Goal: Task Accomplishment & Management: Complete application form

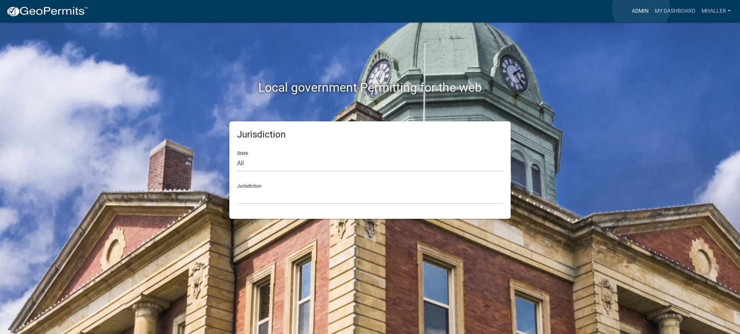
click at [641, 8] on link "Admin" at bounding box center [639, 11] width 23 height 15
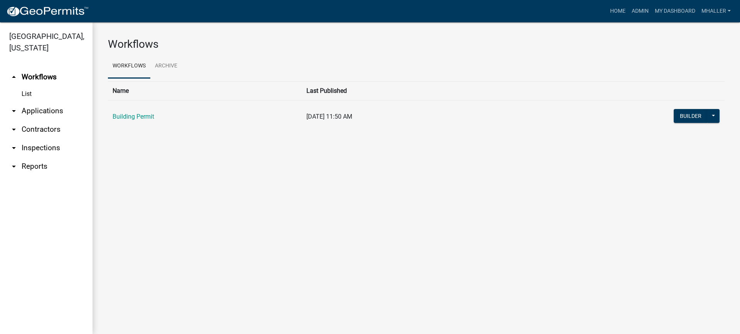
click at [42, 102] on link "arrow_drop_down Applications" at bounding box center [46, 111] width 92 height 18
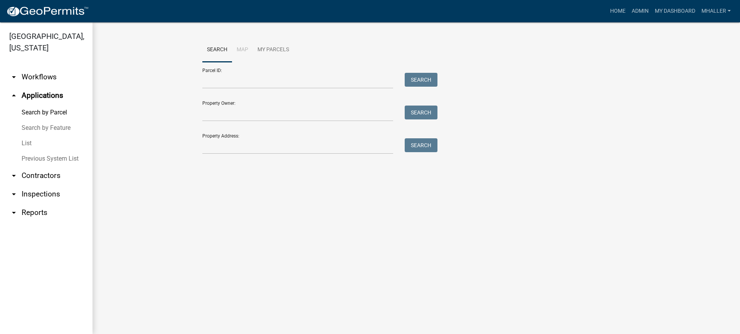
click at [27, 136] on link "List" at bounding box center [46, 143] width 92 height 15
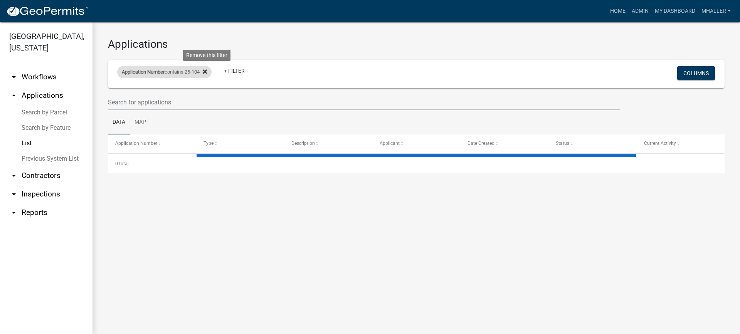
click at [207, 72] on icon at bounding box center [205, 72] width 4 height 6
select select "1: 25"
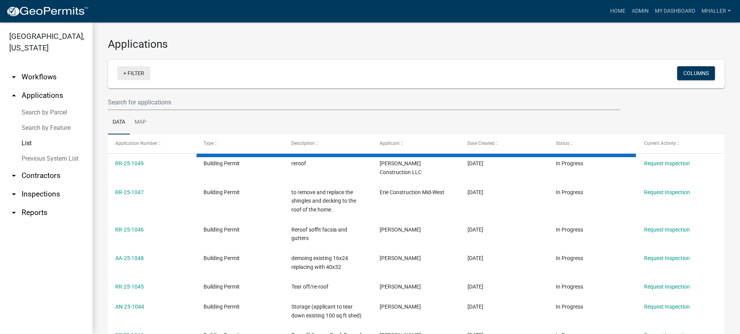
click at [138, 74] on link "+ Filter" at bounding box center [133, 73] width 33 height 14
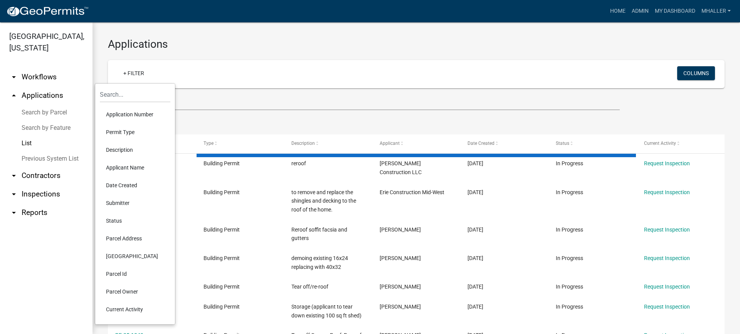
click at [116, 237] on li "Parcel Address" at bounding box center [135, 239] width 70 height 18
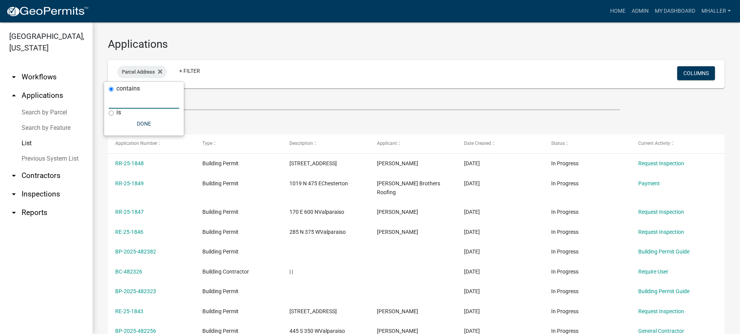
click at [147, 101] on input "text" at bounding box center [144, 101] width 70 height 16
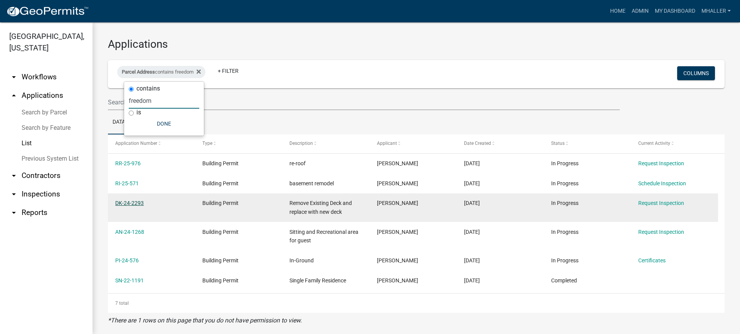
type input "freedom"
click at [126, 203] on link "DK-24-2293" at bounding box center [129, 203] width 29 height 6
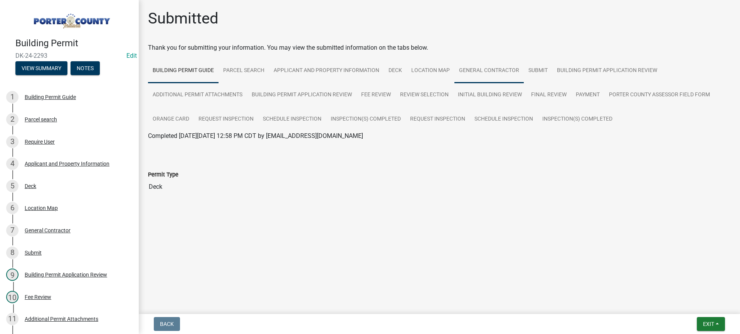
click at [475, 71] on link "General Contractor" at bounding box center [488, 71] width 69 height 25
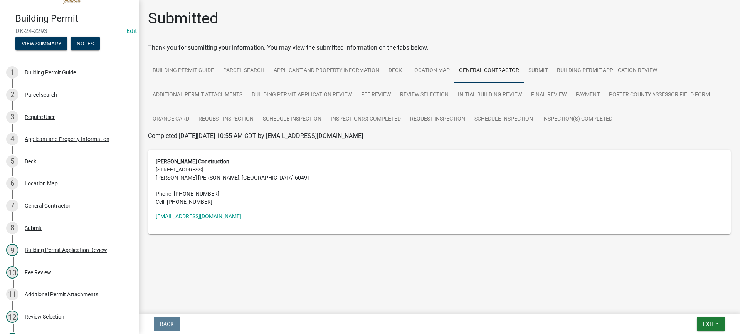
scroll to position [25, 0]
click at [703, 324] on span "Exit" at bounding box center [708, 324] width 11 height 6
click at [688, 304] on button "Save & Exit" at bounding box center [694, 304] width 62 height 18
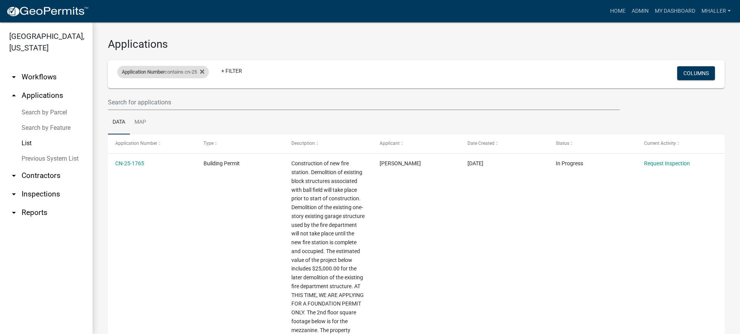
click at [191, 71] on div "Application Number contains cn-25" at bounding box center [163, 72] width 92 height 12
click at [162, 102] on input "cn-25" at bounding box center [166, 101] width 70 height 16
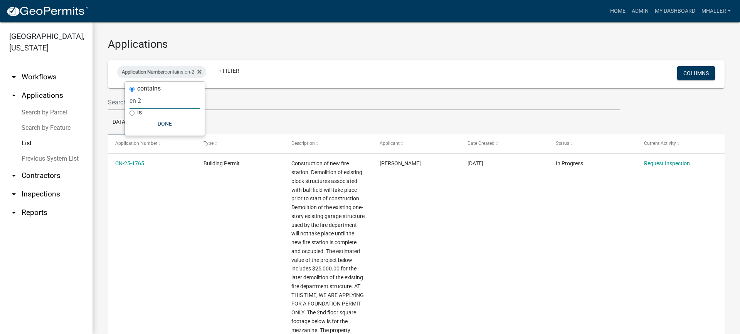
type input "cn-"
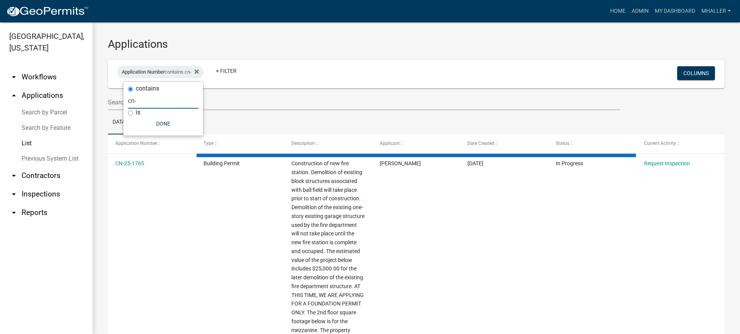
select select "1: 25"
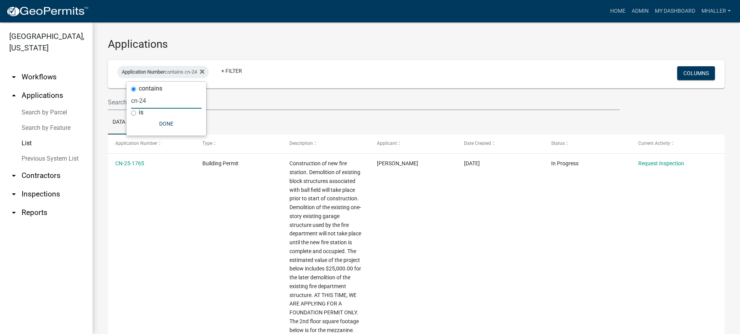
type input "cn-24"
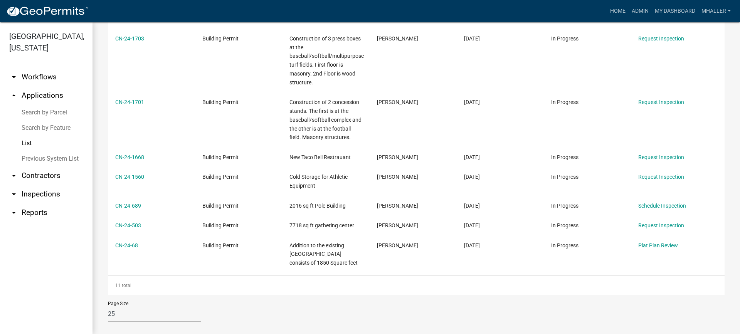
scroll to position [266, 0]
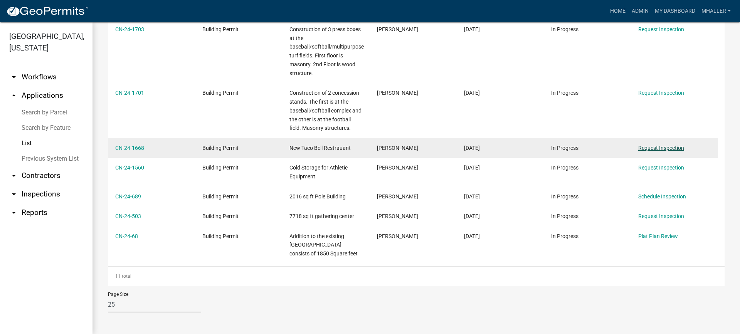
click at [644, 149] on link "Request Inspection" at bounding box center [661, 148] width 46 height 6
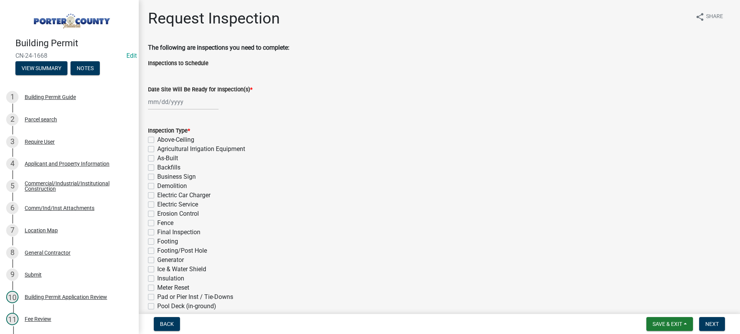
select select "9"
select select "2025"
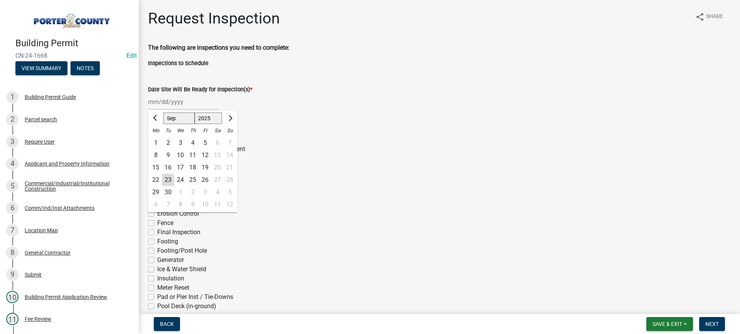
click at [177, 98] on div "[PERSON_NAME] Feb Mar Apr [PERSON_NAME][DATE] Oct Nov [DATE] 1526 1527 1528 152…" at bounding box center [183, 102] width 70 height 16
click at [167, 178] on div "23" at bounding box center [168, 180] width 12 height 12
type input "[DATE]"
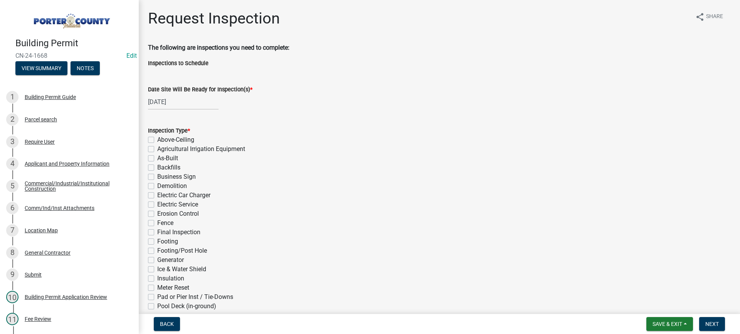
click at [157, 232] on label "Final Inspection" at bounding box center [178, 232] width 43 height 9
click at [157, 232] on input "Final Inspection" at bounding box center [159, 230] width 5 height 5
checkbox input "true"
checkbox input "false"
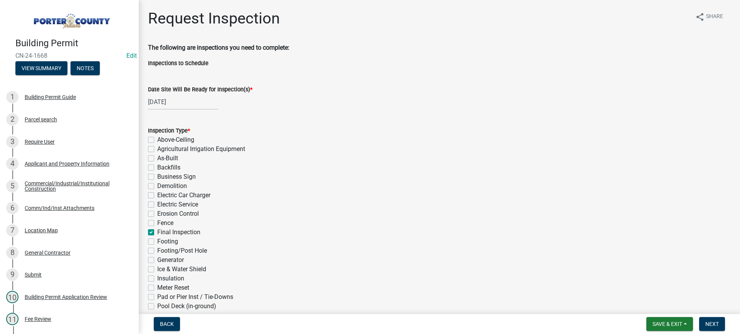
checkbox input "false"
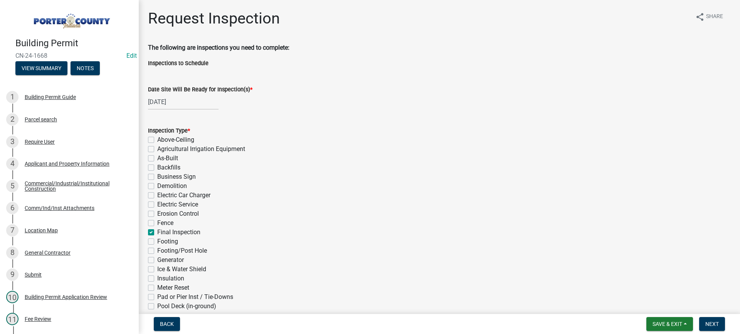
checkbox input "false"
checkbox input "true"
checkbox input "false"
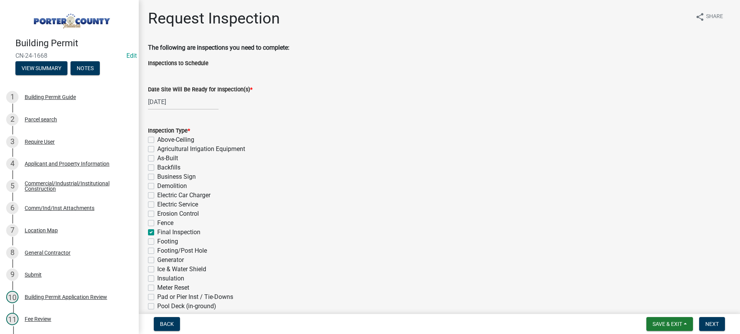
checkbox input "false"
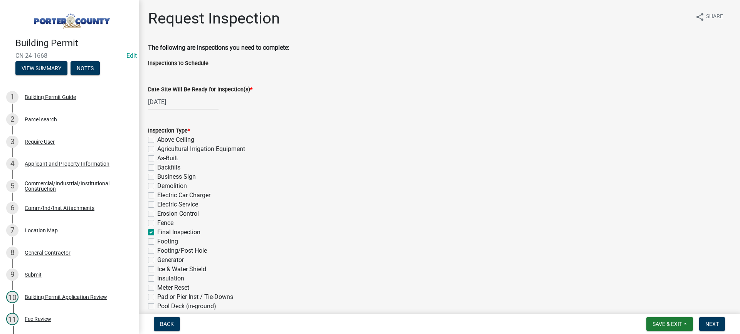
checkbox input "false"
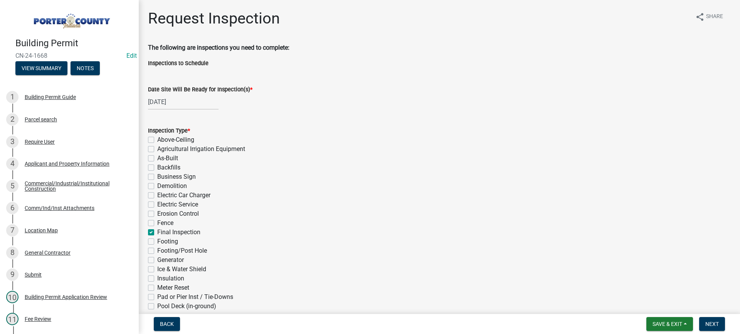
checkbox input "false"
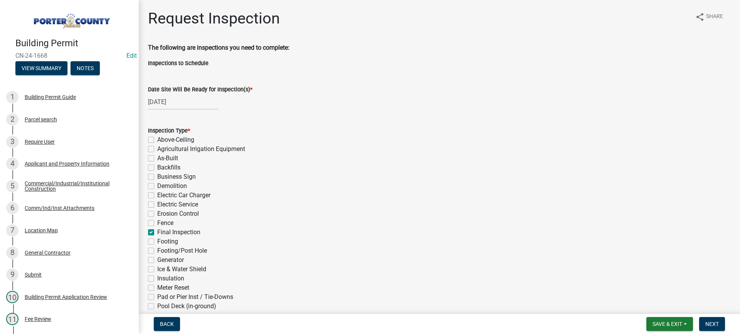
checkbox input "false"
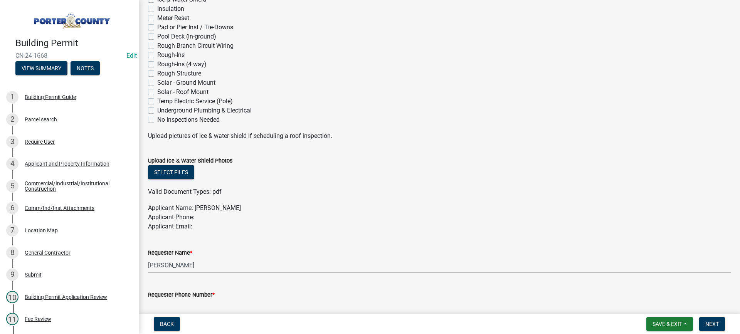
scroll to position [385, 0]
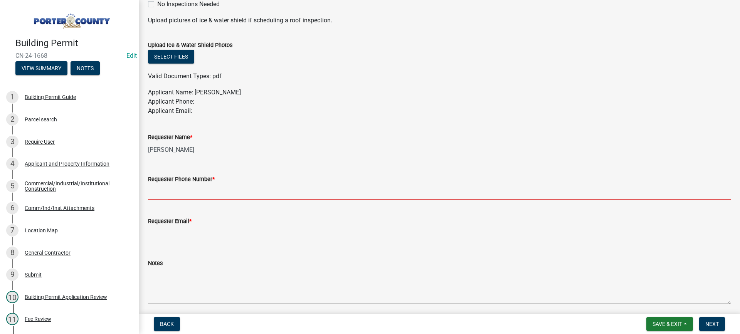
click at [195, 190] on input "Requester Phone Number *" at bounding box center [439, 192] width 582 height 16
type input "[PHONE_NUMBER]"
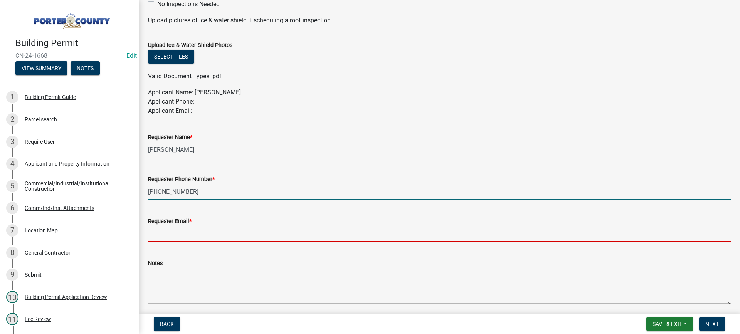
click at [223, 235] on input "Requester Email *" at bounding box center [439, 234] width 582 height 16
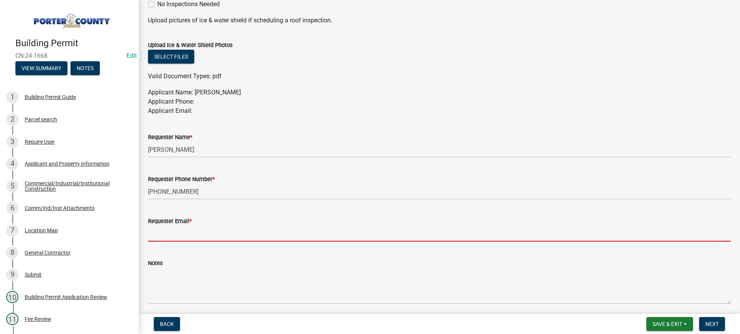
type input "[EMAIL_ADDRESS][DOMAIN_NAME]"
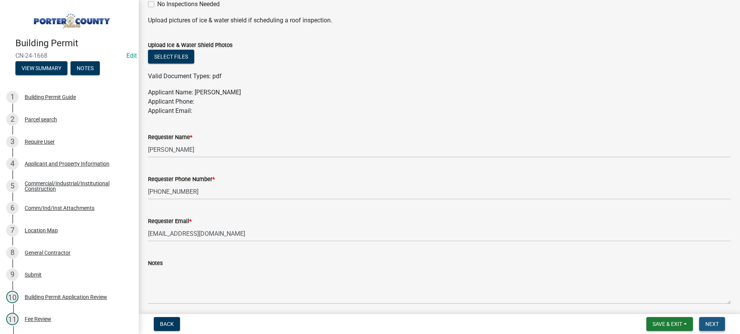
click at [704, 324] on button "Next" at bounding box center [712, 324] width 26 height 14
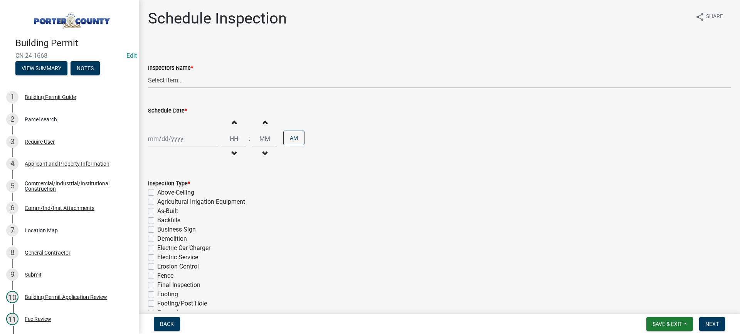
click at [154, 81] on select "Select Item... mhaller ([PERSON_NAME])" at bounding box center [439, 80] width 582 height 16
select select "ca350da2-795e-4cf8-941d-46ff53e354ae"
click at [148, 72] on select "Select Item... mhaller ([PERSON_NAME])" at bounding box center [439, 80] width 582 height 16
select select "9"
select select "2025"
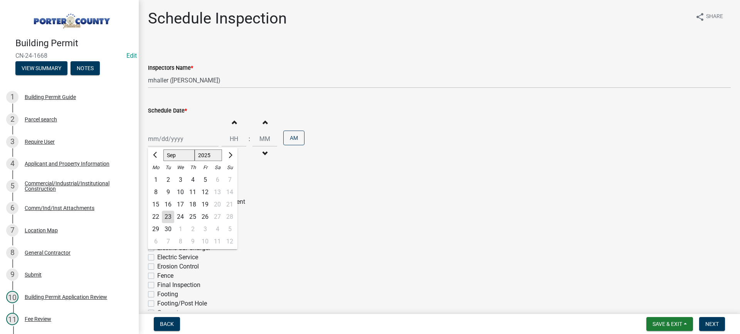
click at [175, 141] on div "[PERSON_NAME] Feb Mar Apr [PERSON_NAME][DATE] Oct Nov [DATE] 1526 1527 1528 152…" at bounding box center [183, 139] width 70 height 16
click at [166, 217] on div "23" at bounding box center [168, 217] width 12 height 12
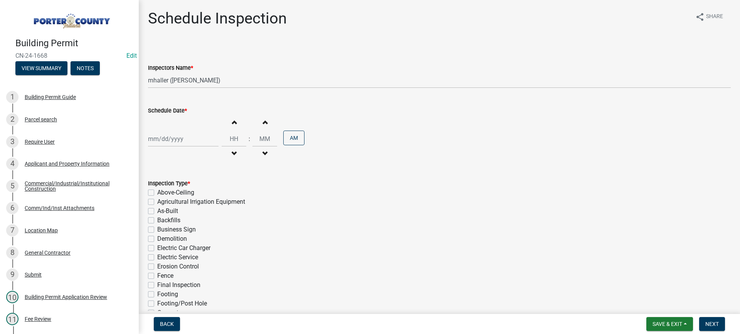
type input "[DATE]"
click at [157, 285] on label "Final Inspection" at bounding box center [178, 284] width 43 height 9
click at [157, 285] on input "Final Inspection" at bounding box center [159, 282] width 5 height 5
checkbox input "true"
checkbox input "false"
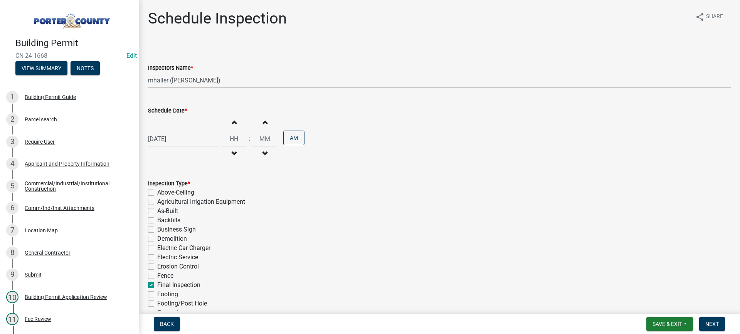
checkbox input "false"
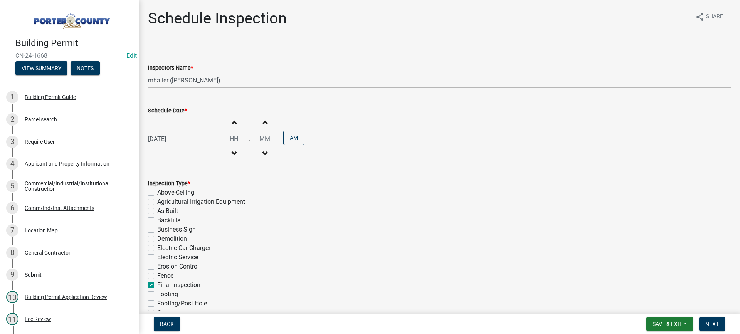
checkbox input "false"
checkbox input "true"
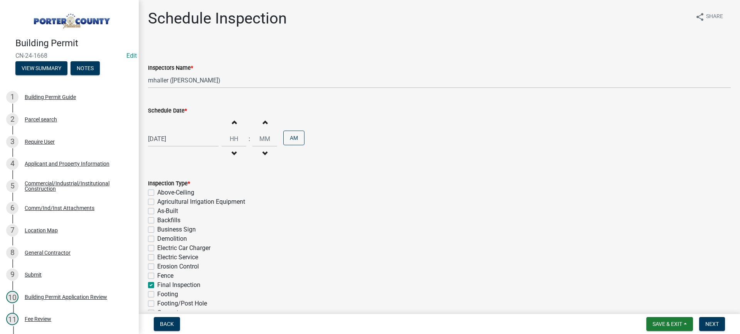
checkbox input "false"
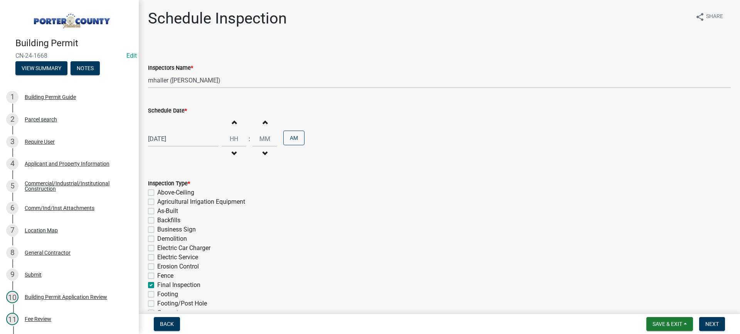
checkbox input "false"
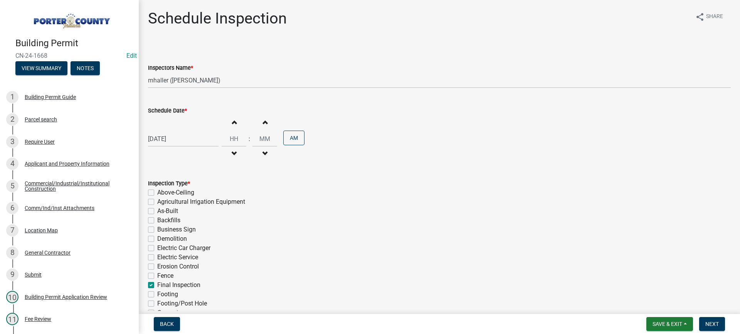
checkbox input "false"
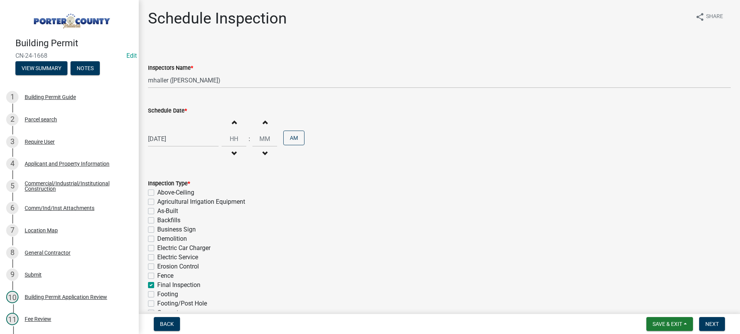
checkbox input "false"
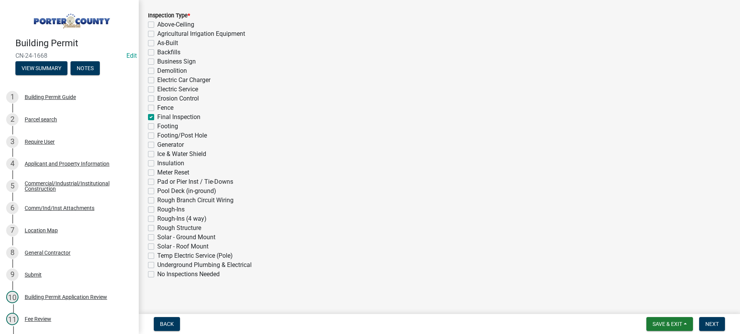
scroll to position [173, 0]
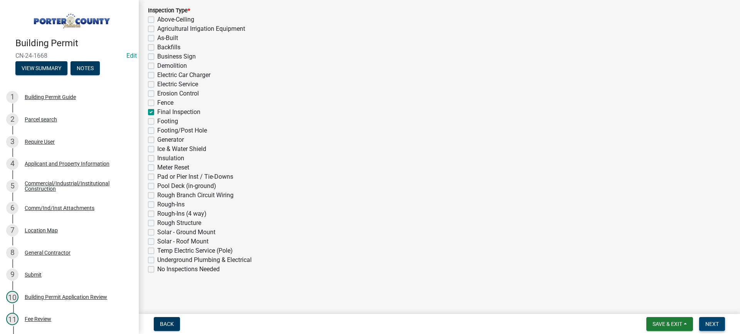
click at [709, 325] on span "Next" at bounding box center [711, 324] width 13 height 6
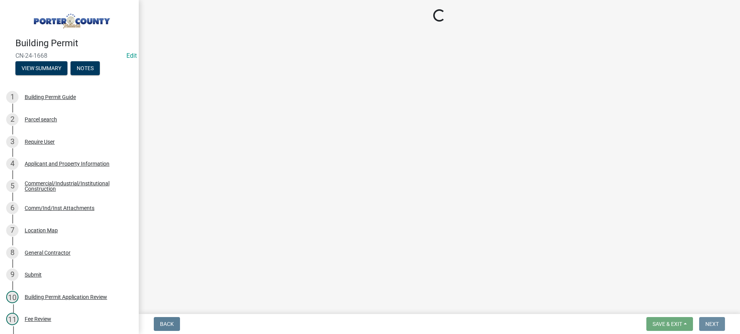
scroll to position [0, 0]
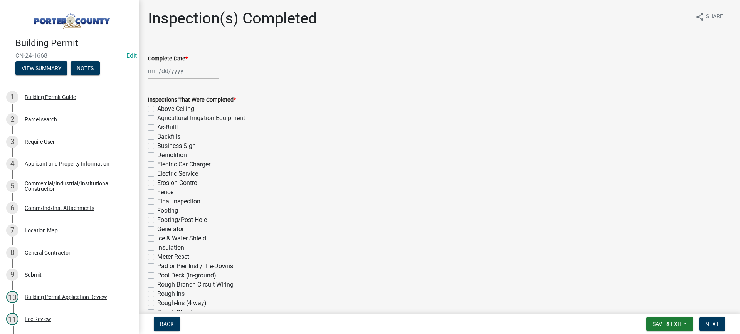
select select "9"
select select "2025"
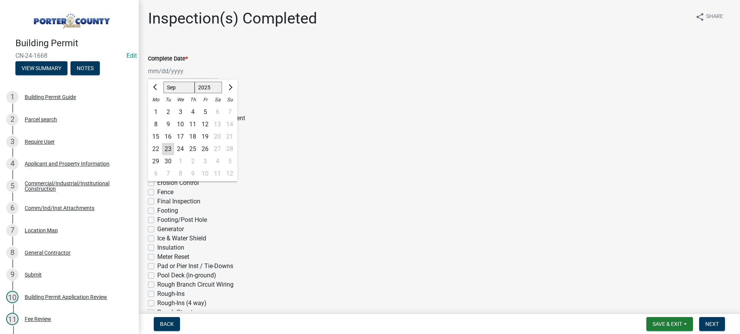
click at [171, 72] on div "[PERSON_NAME] Feb Mar Apr [PERSON_NAME][DATE] Oct Nov [DATE] 1526 1527 1528 152…" at bounding box center [183, 71] width 70 height 16
click at [168, 149] on div "23" at bounding box center [168, 149] width 12 height 12
type input "[DATE]"
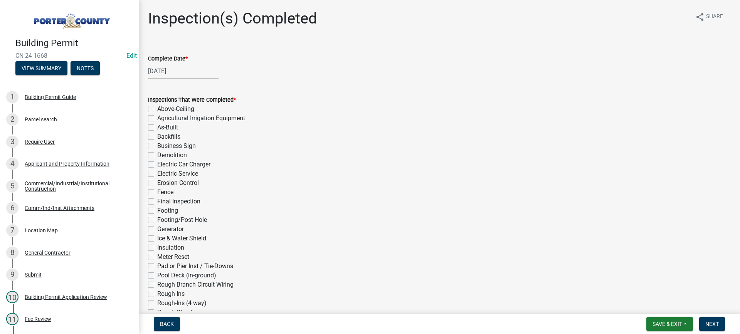
click at [157, 200] on label "Final Inspection" at bounding box center [178, 201] width 43 height 9
click at [157, 200] on input "Final Inspection" at bounding box center [159, 199] width 5 height 5
checkbox input "true"
checkbox input "false"
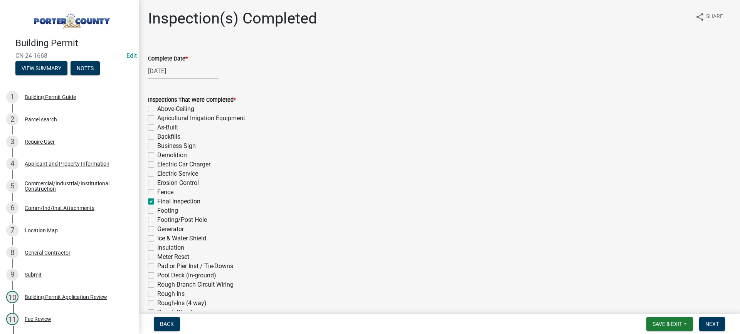
checkbox input "false"
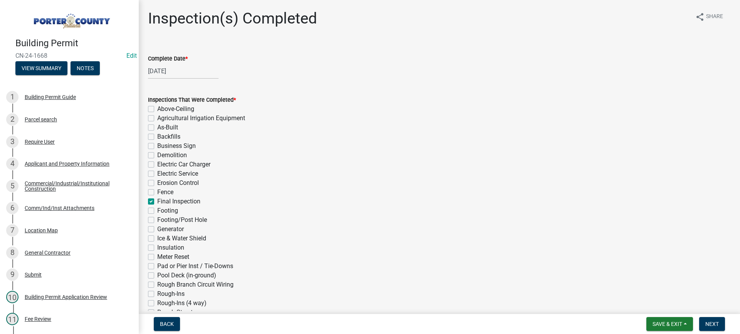
checkbox input "false"
checkbox input "true"
checkbox input "false"
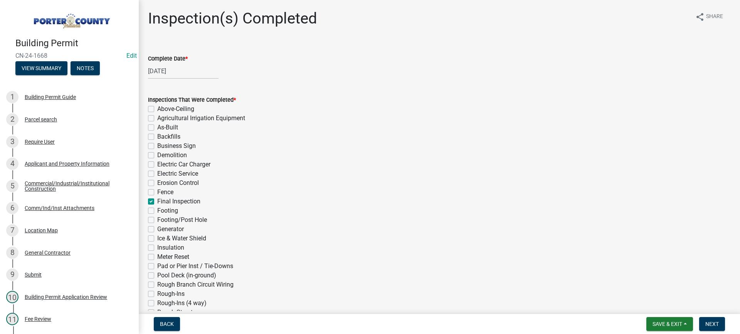
checkbox input "false"
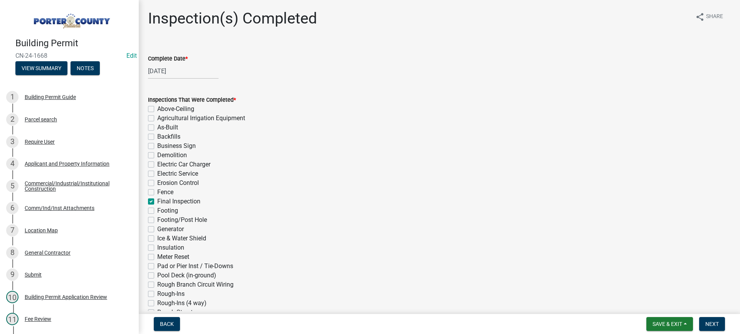
checkbox input "false"
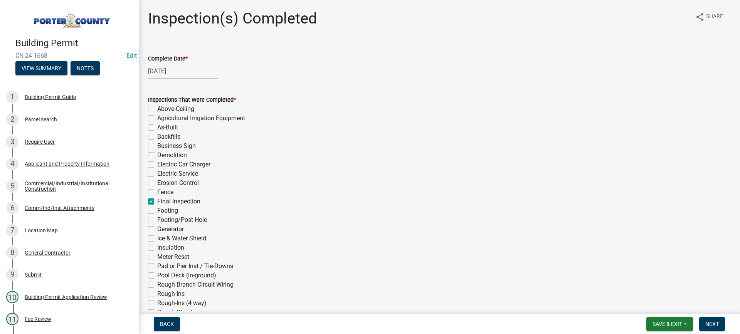
checkbox input "false"
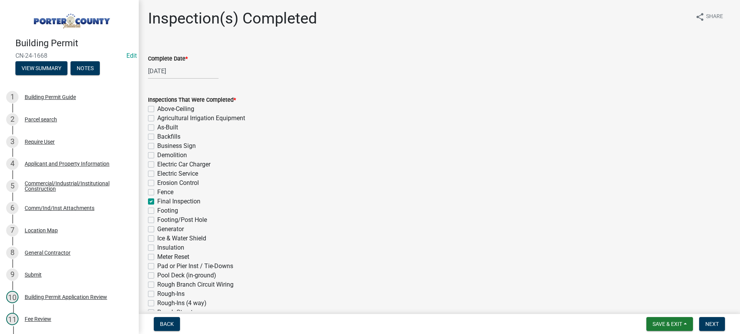
checkbox input "false"
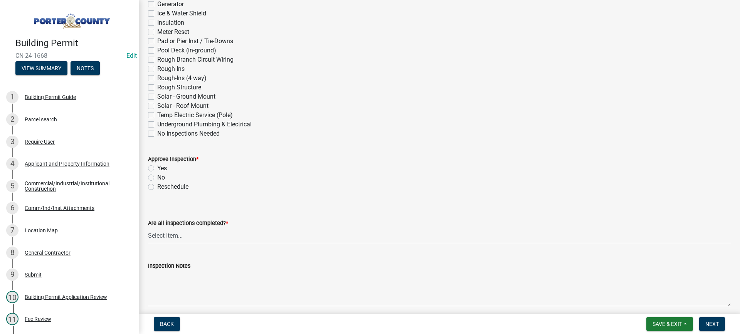
scroll to position [308, 0]
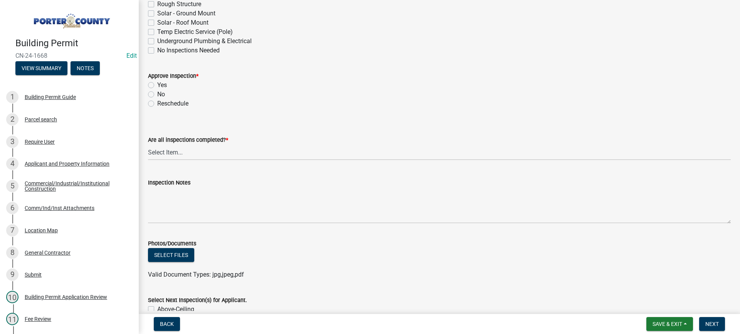
drag, startPoint x: 149, startPoint y: 85, endPoint x: 166, endPoint y: 119, distance: 38.6
click at [157, 85] on label "Yes" at bounding box center [162, 85] width 10 height 9
click at [157, 85] on input "Yes" at bounding box center [159, 83] width 5 height 5
radio input "true"
click at [196, 155] on select "Select Item... Yes - All Inspections Have Been Completed No - More Inspections …" at bounding box center [439, 152] width 582 height 16
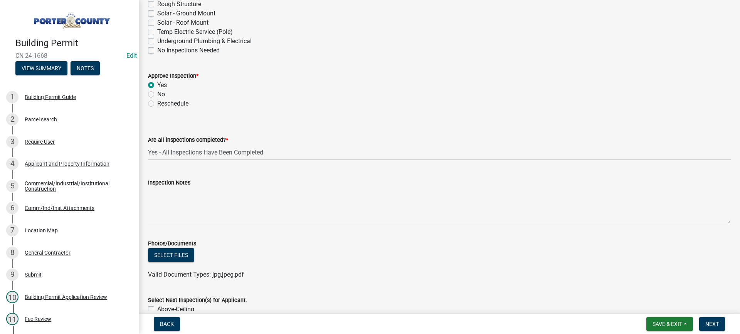
click at [148, 144] on select "Select Item... Yes - All Inspections Have Been Completed No - More Inspections …" at bounding box center [439, 152] width 582 height 16
select select "9a8ccc90-dcd1-4d2c-ac64-5460e8d85408"
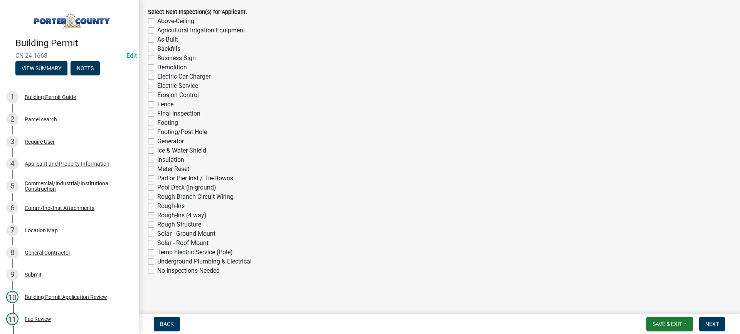
scroll to position [598, 0]
drag, startPoint x: 151, startPoint y: 270, endPoint x: 363, endPoint y: 280, distance: 212.5
click at [157, 270] on label "No Inspections Needed" at bounding box center [188, 269] width 62 height 9
click at [157, 270] on input "No Inspections Needed" at bounding box center [159, 267] width 5 height 5
checkbox input "true"
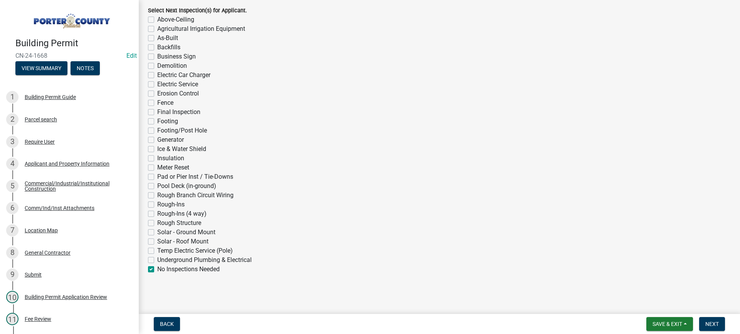
checkbox input "false"
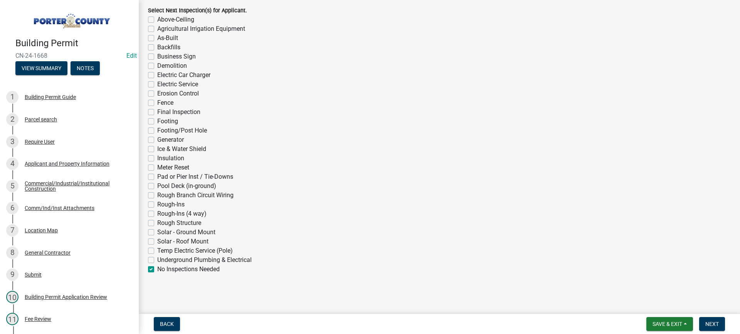
checkbox input "false"
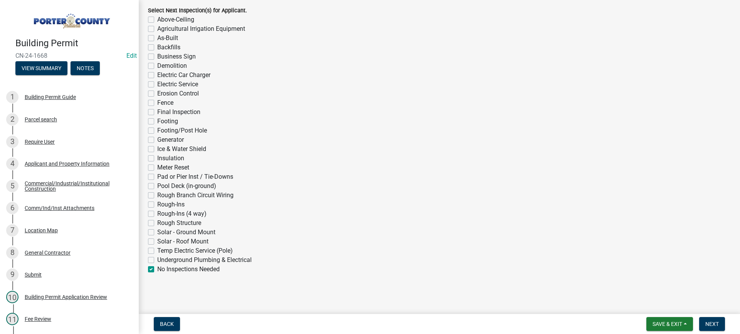
checkbox input "false"
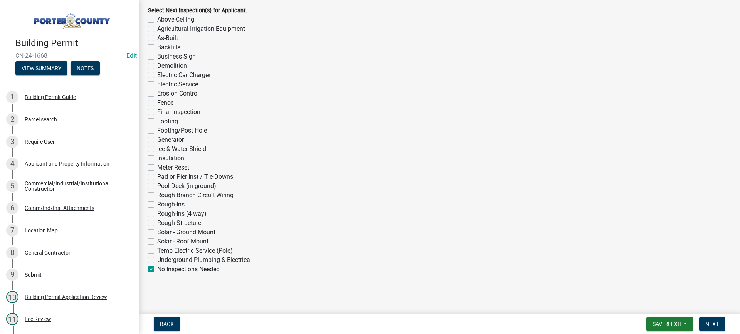
checkbox input "false"
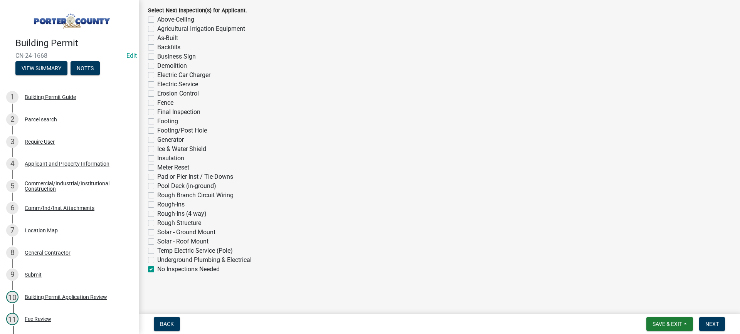
checkbox input "false"
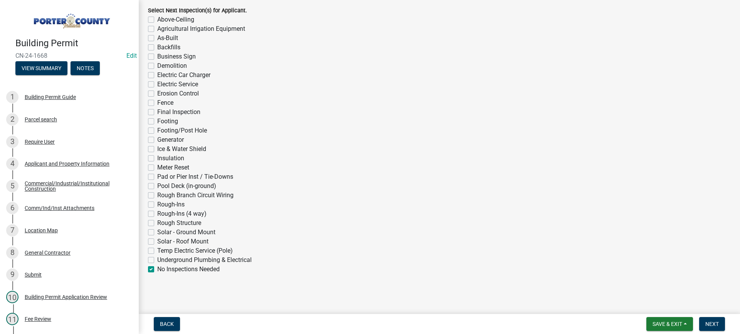
checkbox input "false"
checkbox input "true"
click at [710, 324] on span "Next" at bounding box center [711, 324] width 13 height 6
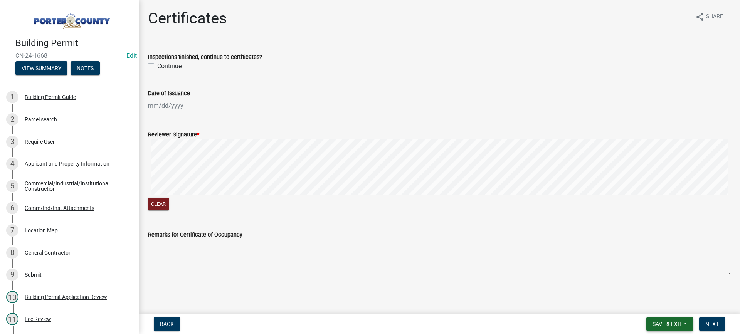
click at [655, 321] on span "Save & Exit" at bounding box center [667, 324] width 30 height 6
click at [648, 304] on button "Save & Exit" at bounding box center [662, 304] width 62 height 18
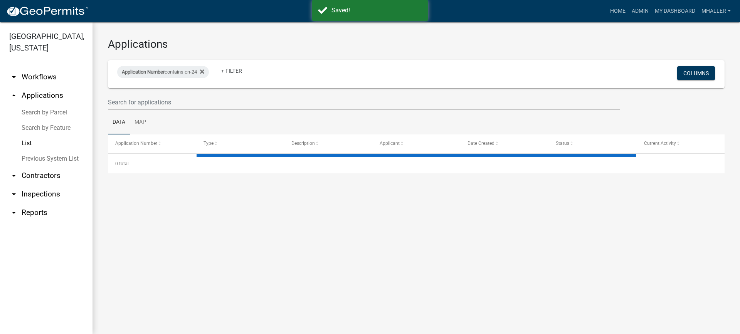
select select "1: 25"
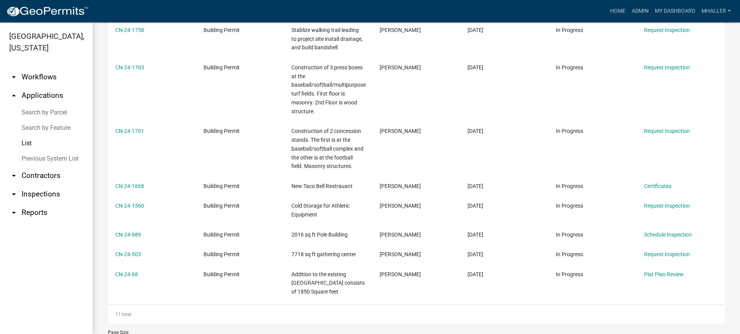
scroll to position [231, 0]
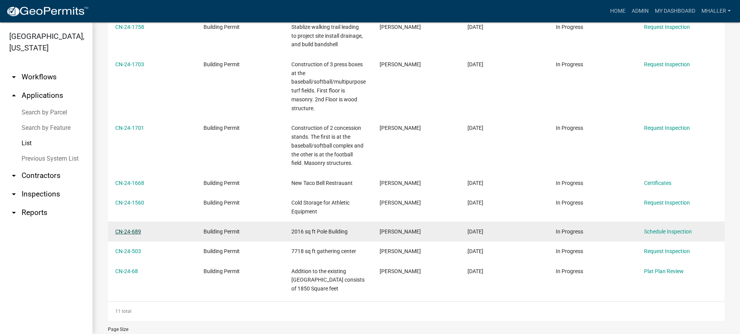
click at [138, 231] on link "CN-24-689" at bounding box center [128, 231] width 26 height 6
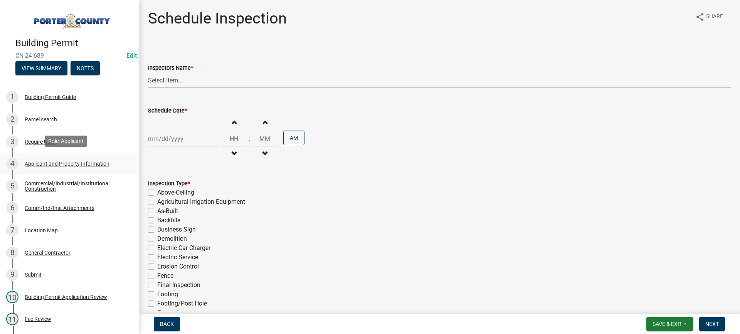
click at [79, 161] on div "Applicant and Property Information" at bounding box center [67, 163] width 85 height 5
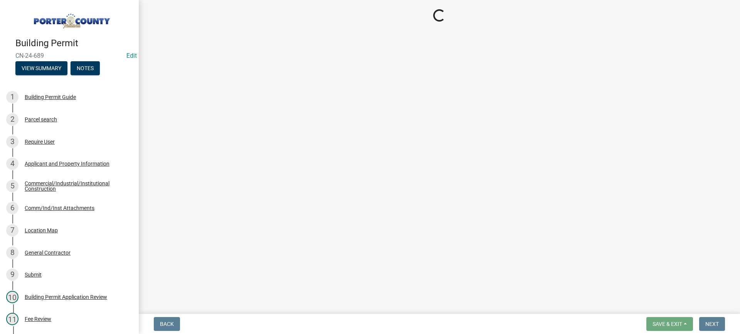
select select "6f5aa9ae-62ac-41bd-979a-9c71eae504cc"
select select "ea6751d4-6bf7-4a16-89ee-f7801ab82aa1"
select select "5b0bd147-faae-4a34-aa1b-5180dde0adcd"
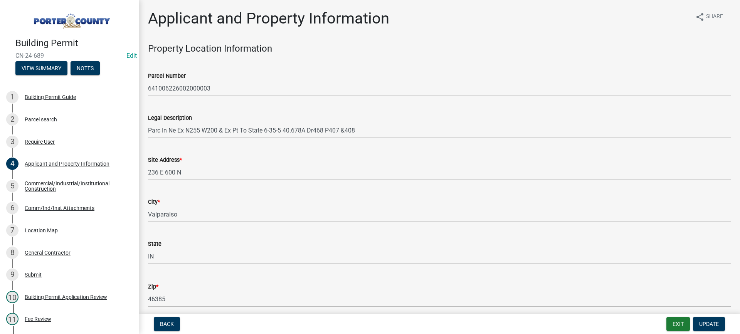
scroll to position [77, 0]
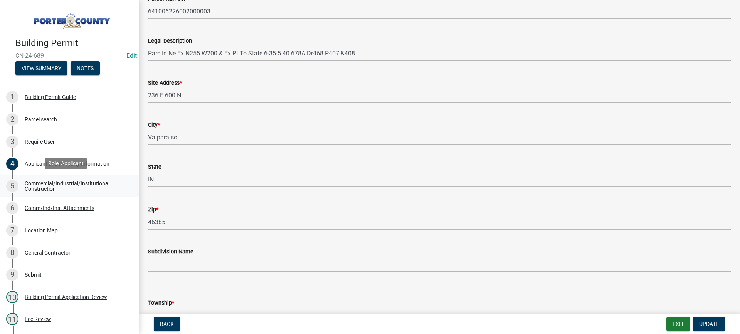
click at [49, 183] on div "Commercial/Industrial/Institutional Construction" at bounding box center [76, 186] width 102 height 11
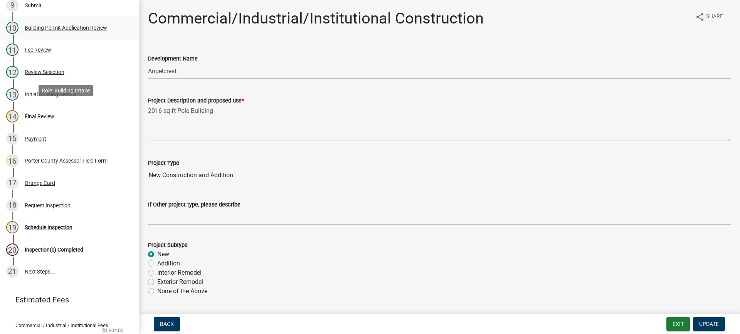
scroll to position [270, 0]
click at [45, 226] on div "Schedule Inspection" at bounding box center [49, 226] width 48 height 5
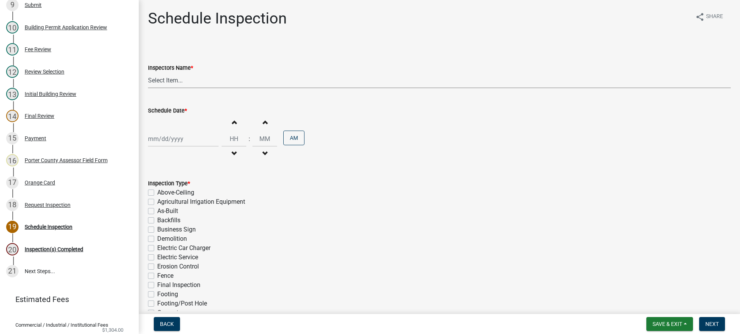
click at [170, 79] on select "Select Item... mhaller ([PERSON_NAME])" at bounding box center [439, 80] width 582 height 16
select select "ca350da2-795e-4cf8-941d-46ff53e354ae"
click at [148, 72] on select "Select Item... mhaller ([PERSON_NAME])" at bounding box center [439, 80] width 582 height 16
click at [178, 139] on div at bounding box center [183, 139] width 70 height 16
select select "9"
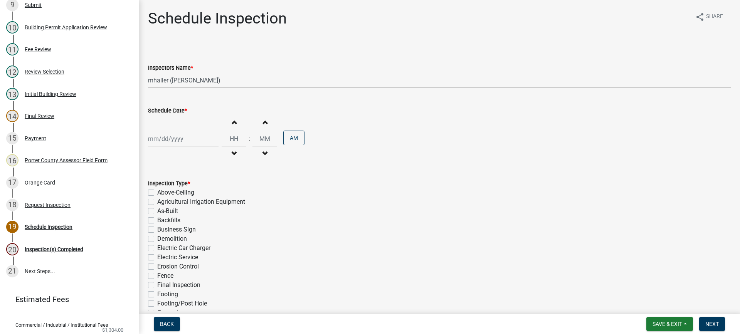
select select "2025"
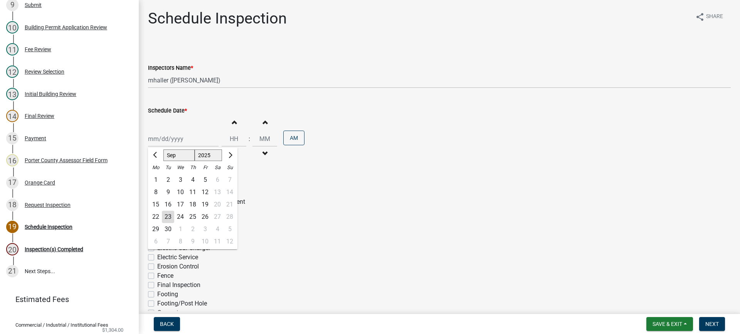
click at [167, 220] on div "23" at bounding box center [168, 217] width 12 height 12
type input "[DATE]"
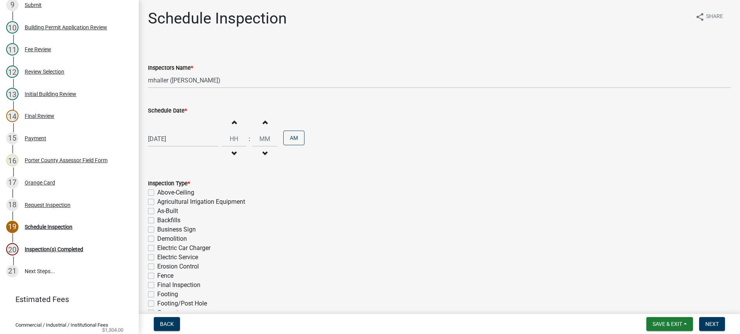
click at [157, 284] on label "Final Inspection" at bounding box center [178, 284] width 43 height 9
click at [157, 284] on input "Final Inspection" at bounding box center [159, 282] width 5 height 5
checkbox input "true"
checkbox input "false"
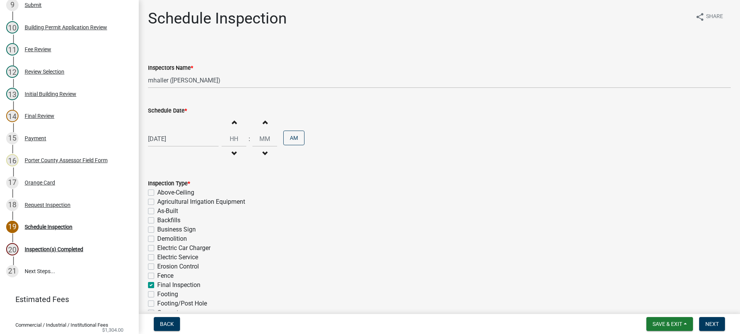
checkbox input "false"
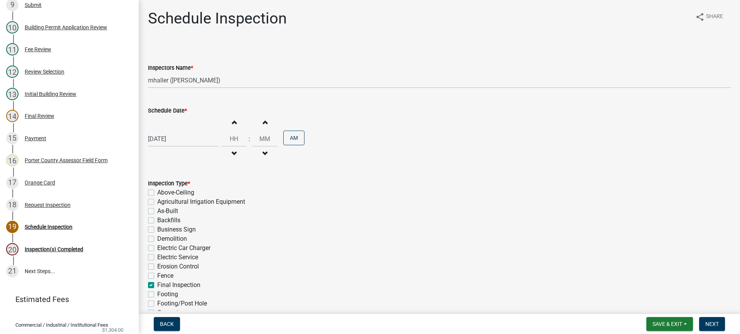
checkbox input "false"
checkbox input "true"
checkbox input "false"
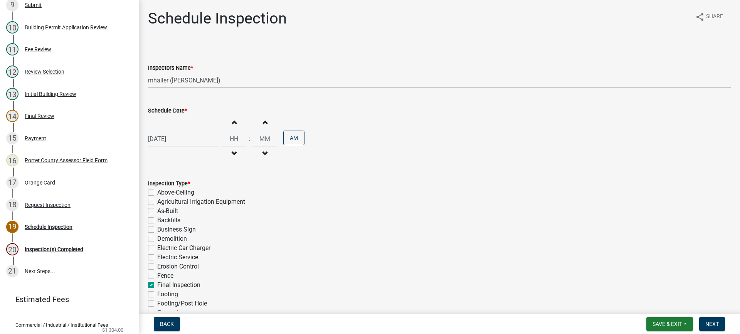
checkbox input "false"
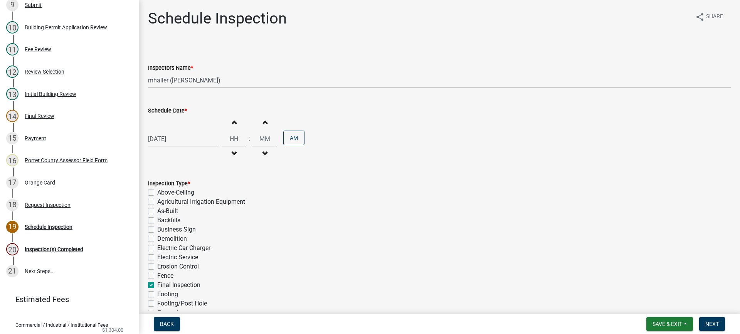
checkbox input "false"
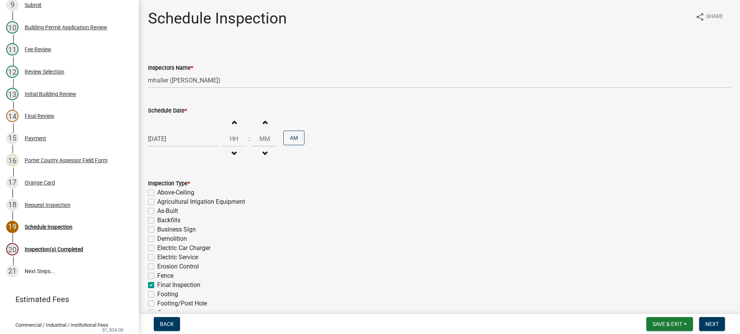
checkbox input "false"
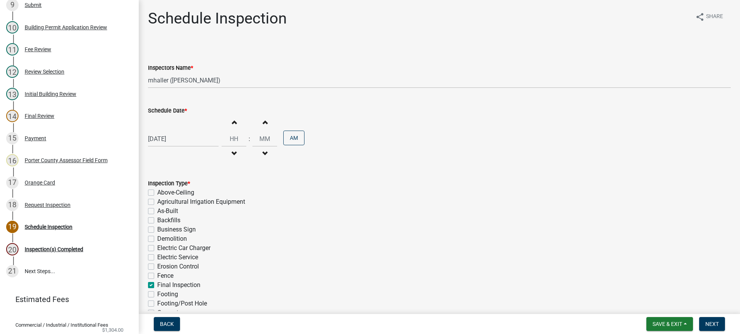
checkbox input "false"
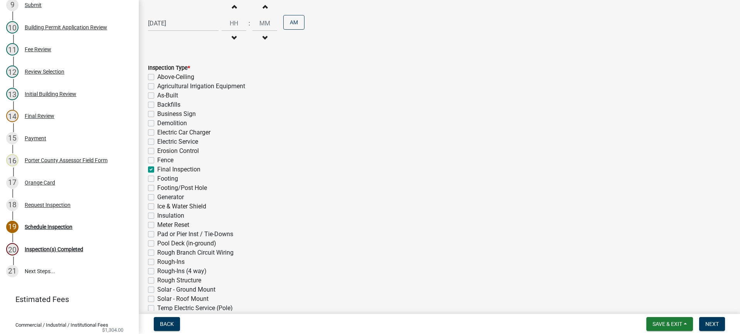
scroll to position [173, 0]
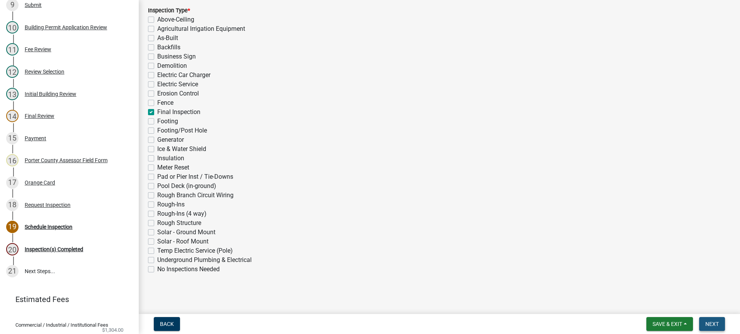
click at [713, 322] on span "Next" at bounding box center [711, 324] width 13 height 6
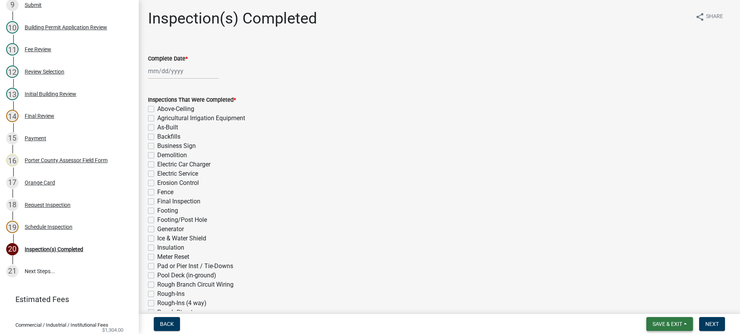
click at [655, 326] on span "Save & Exit" at bounding box center [667, 324] width 30 height 6
click at [650, 299] on button "Save & Exit" at bounding box center [662, 304] width 62 height 18
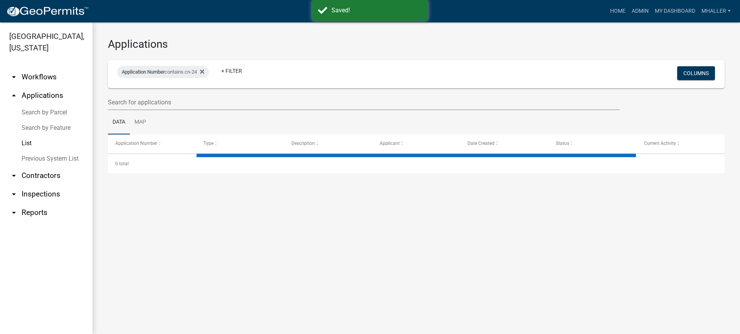
select select "1: 25"
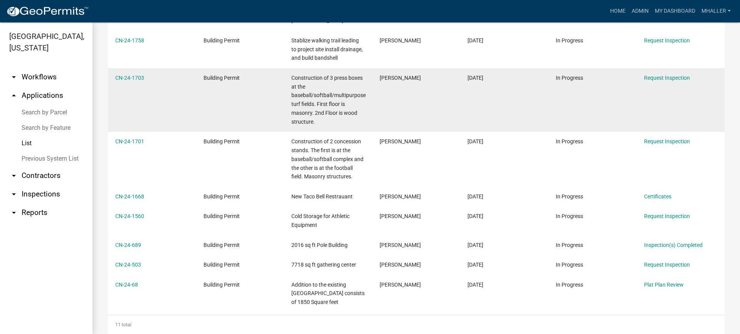
scroll to position [231, 0]
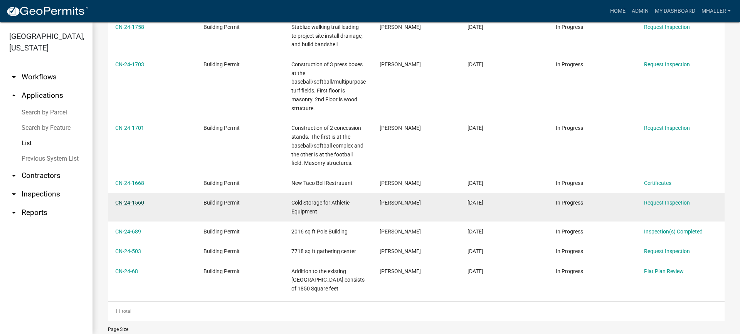
click at [132, 202] on link "CN-24-1560" at bounding box center [129, 203] width 29 height 6
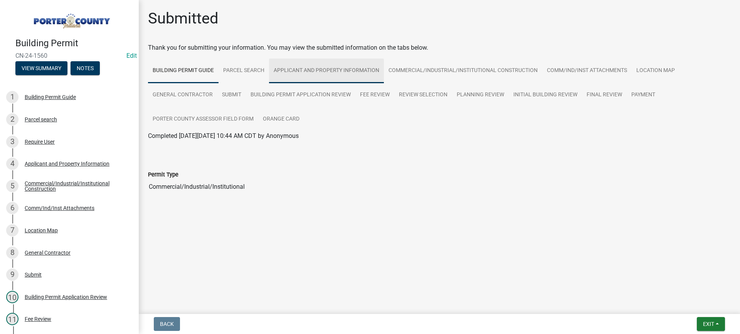
click at [355, 70] on link "Applicant and Property Information" at bounding box center [326, 71] width 115 height 25
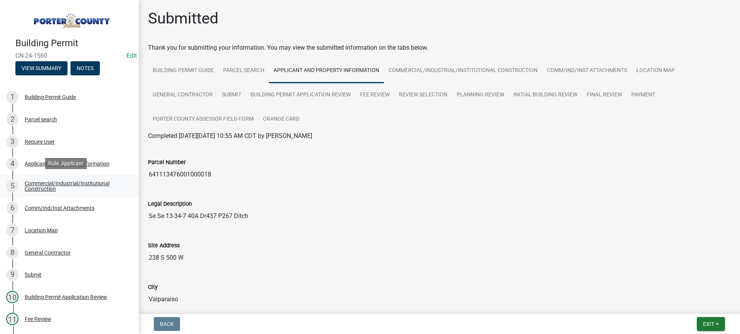
click at [44, 182] on div "Commercial/Industrial/Institutional Construction" at bounding box center [76, 186] width 102 height 11
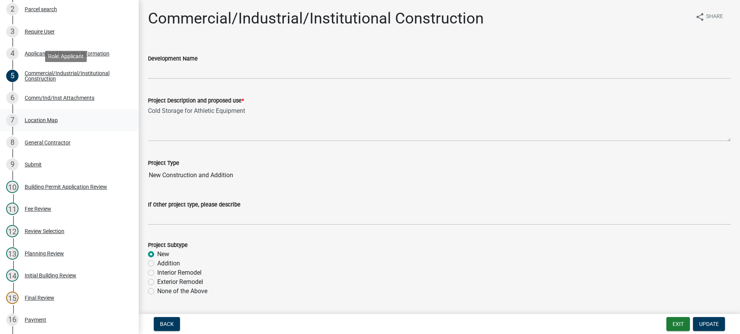
scroll to position [154, 0]
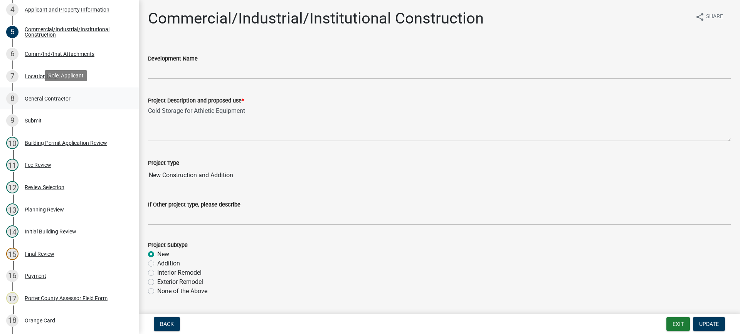
click at [43, 97] on div "General Contractor" at bounding box center [48, 98] width 46 height 5
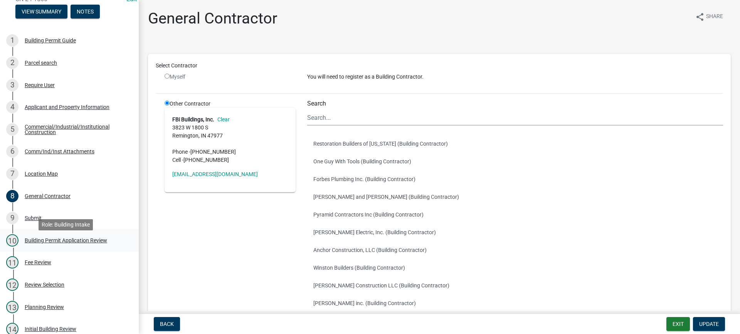
scroll to position [39, 0]
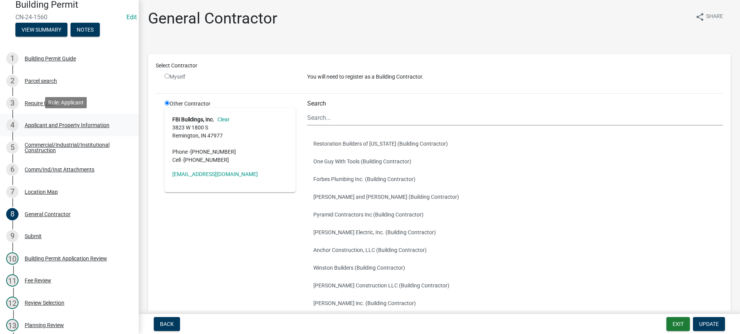
click at [48, 126] on div "Applicant and Property Information" at bounding box center [67, 125] width 85 height 5
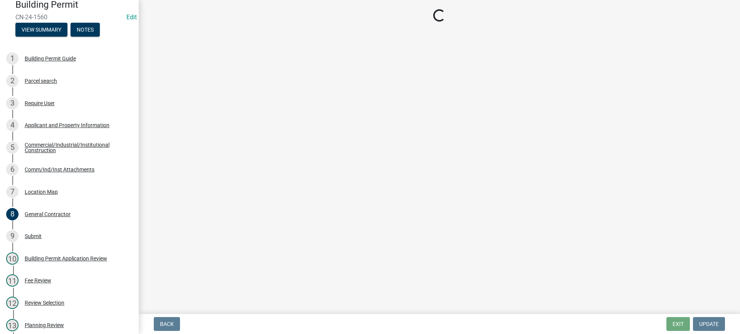
select select "eebc071e-620a-4db8-83e9-cb6b194c67e9"
select select "4346c940-cdf5-4fff-bb8f-f271ced15a50"
select select "ea6751d4-6bf7-4a16-89ee-f7801ab82aa1"
select select "5b0bd147-faae-4a34-aa1b-5180dde0adcd"
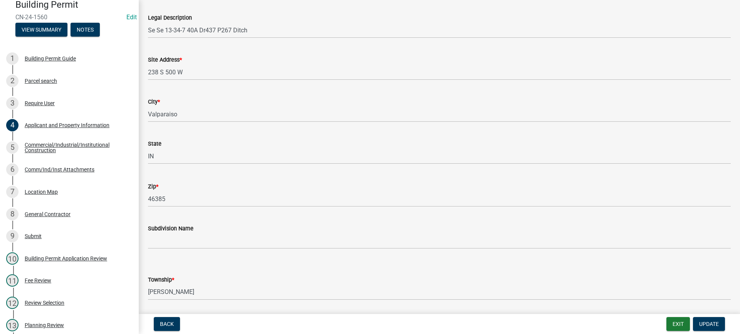
scroll to position [77, 0]
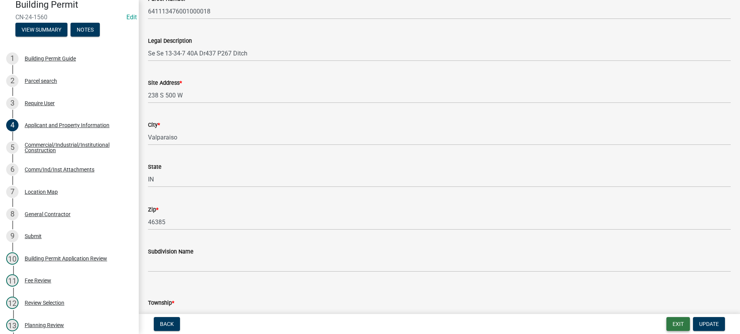
click at [675, 324] on button "Exit" at bounding box center [677, 324] width 23 height 14
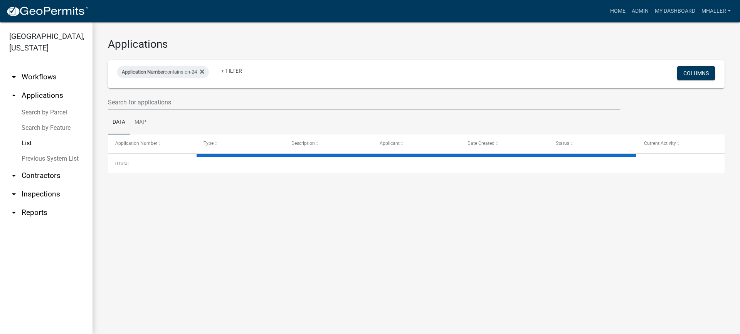
select select "1: 25"
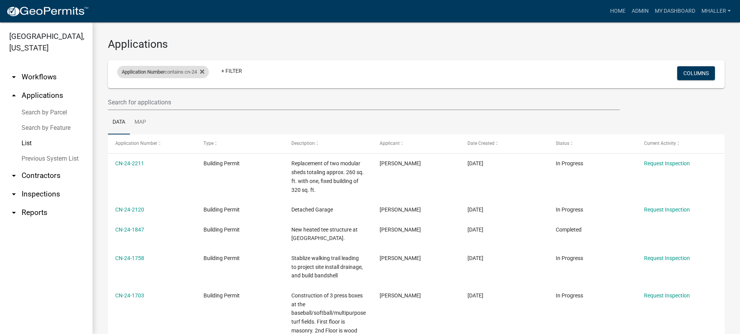
click at [173, 72] on div "Application Number contains cn-24" at bounding box center [163, 72] width 92 height 12
click at [166, 100] on input "cn-24" at bounding box center [166, 101] width 70 height 16
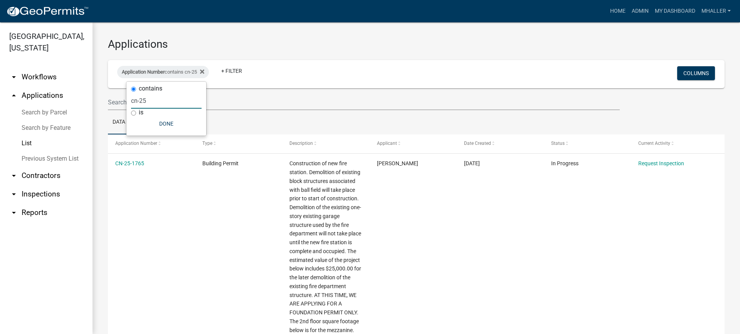
drag, startPoint x: 122, startPoint y: 100, endPoint x: 109, endPoint y: 102, distance: 13.7
click at [109, 102] on body "Internet Explorer does NOT work with GeoPermits. Get a new browser for more sec…" at bounding box center [370, 167] width 740 height 334
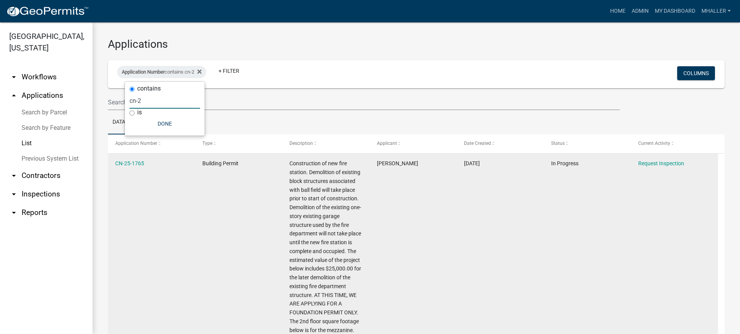
type input "cn-"
select select "1: 25"
type input "c"
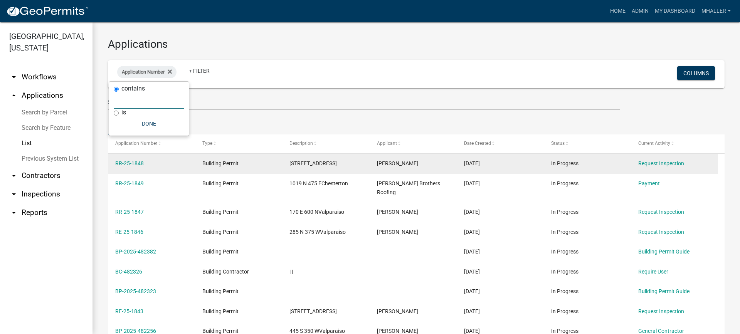
type input "c"
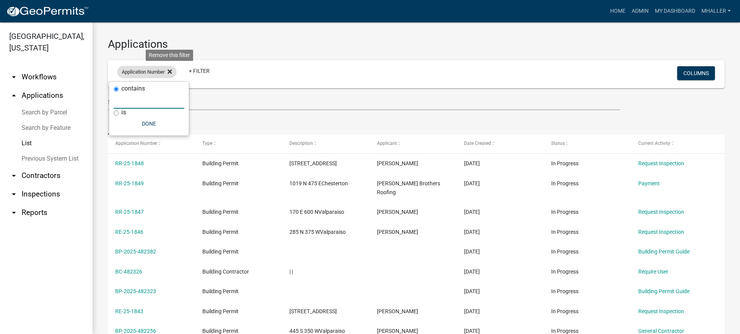
click at [171, 71] on icon at bounding box center [170, 71] width 4 height 4
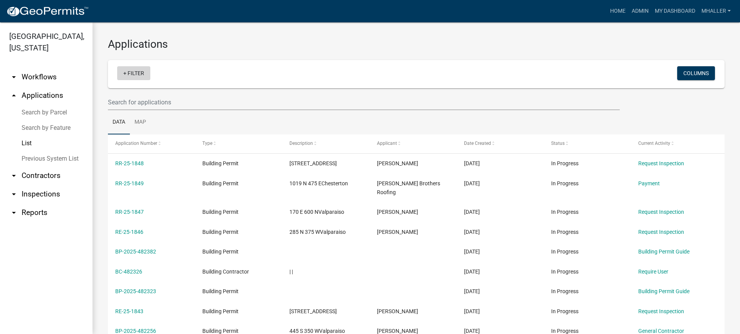
click at [134, 76] on link "+ Filter" at bounding box center [133, 73] width 33 height 14
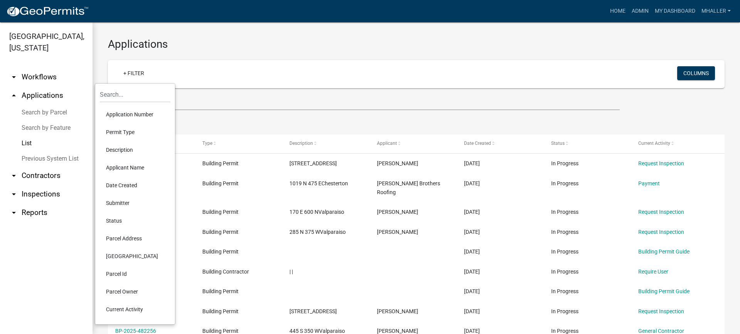
click at [116, 238] on li "Parcel Address" at bounding box center [135, 239] width 70 height 18
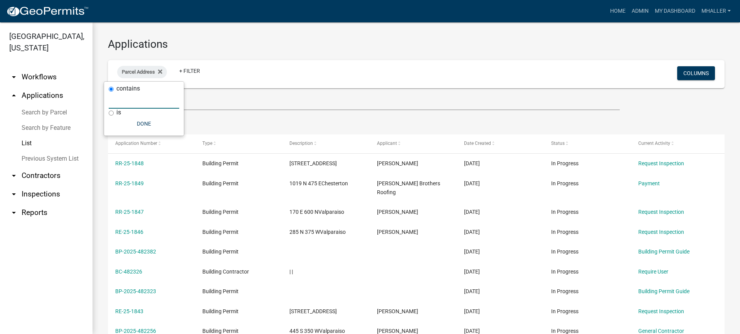
click at [124, 100] on input "text" at bounding box center [144, 101] width 70 height 16
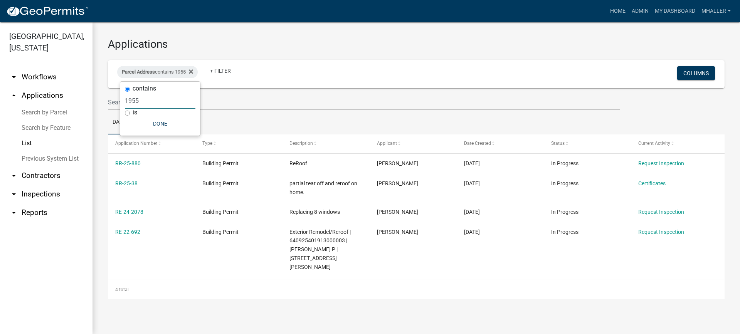
type input "1955"
click at [193, 71] on icon at bounding box center [191, 71] width 4 height 4
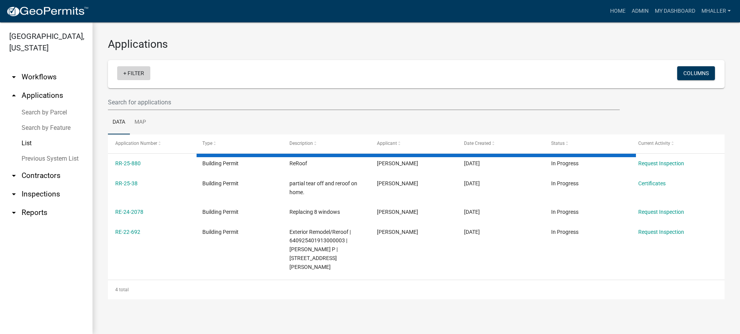
click at [139, 72] on link "+ Filter" at bounding box center [133, 73] width 33 height 14
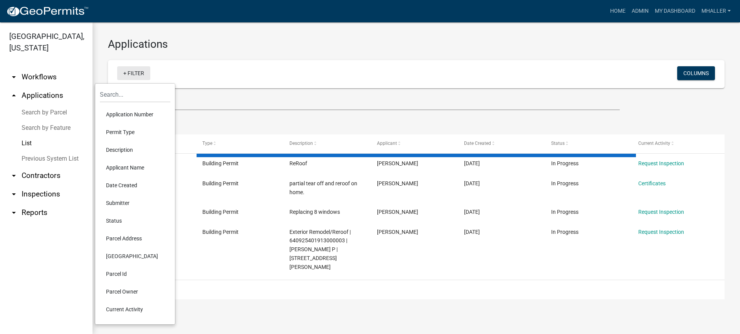
select select "1: 25"
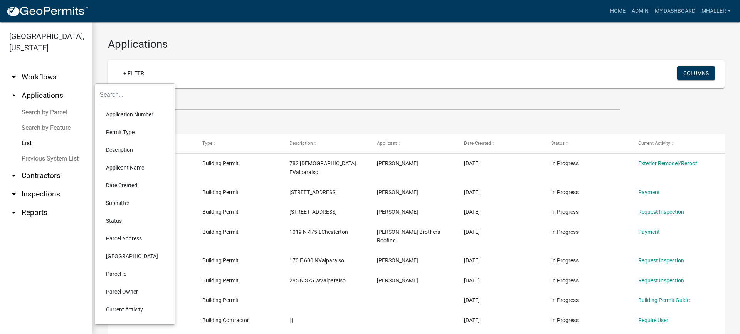
click at [122, 113] on li "Application Number" at bounding box center [135, 115] width 70 height 18
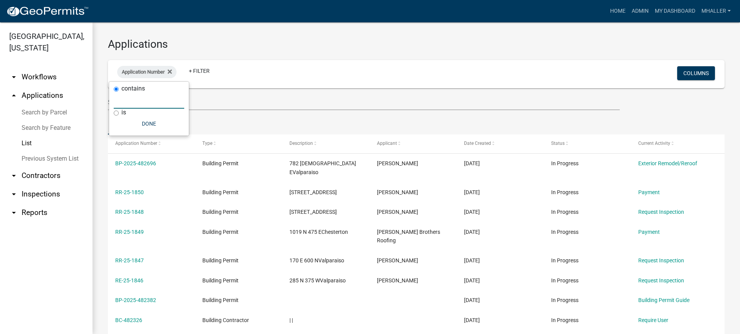
click at [124, 102] on input "text" at bounding box center [149, 101] width 70 height 16
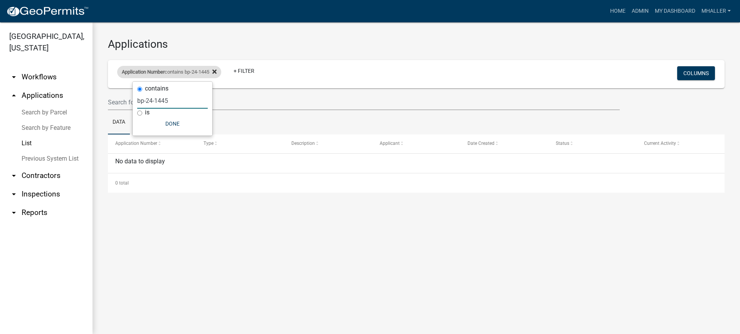
type input "bp-24-1445"
click at [217, 70] on icon at bounding box center [214, 71] width 4 height 4
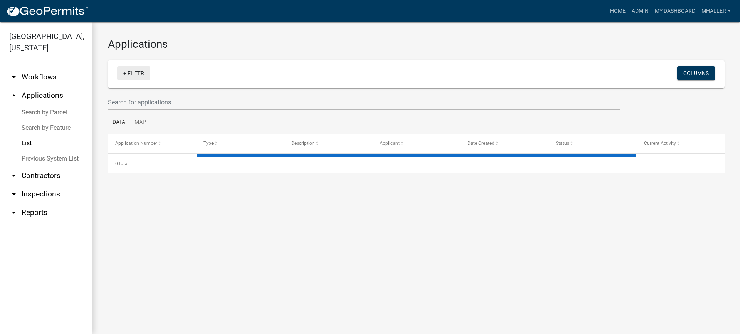
select select "1: 25"
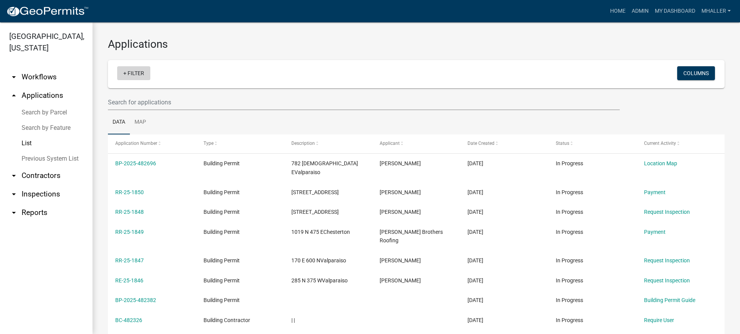
click at [137, 73] on link "+ Filter" at bounding box center [133, 73] width 33 height 14
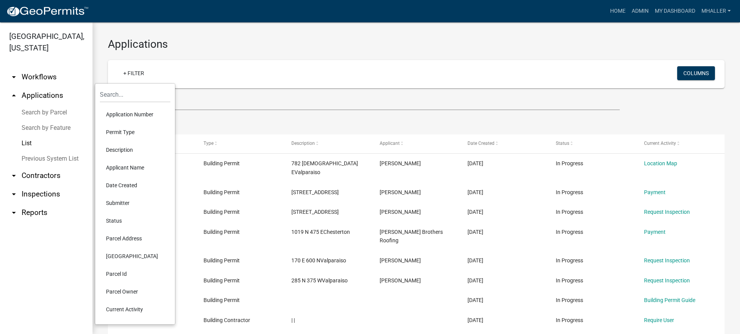
click at [135, 116] on li "Application Number" at bounding box center [135, 115] width 70 height 18
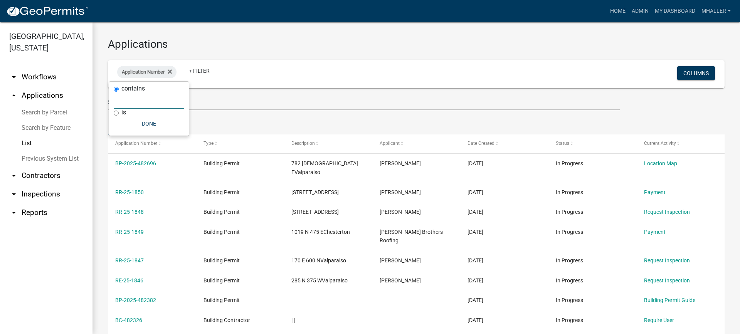
click at [134, 101] on input "text" at bounding box center [149, 101] width 70 height 16
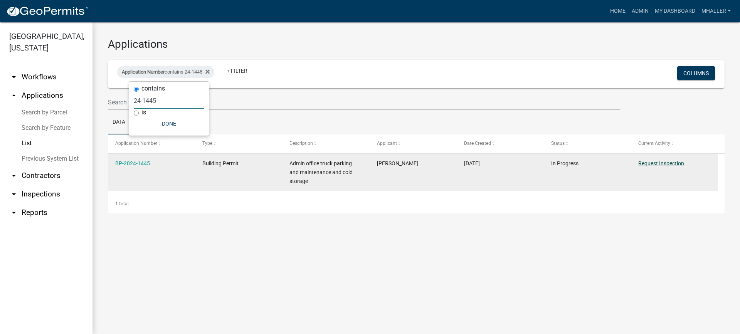
type input "24-1445"
click at [651, 163] on link "Request Inspection" at bounding box center [661, 163] width 46 height 6
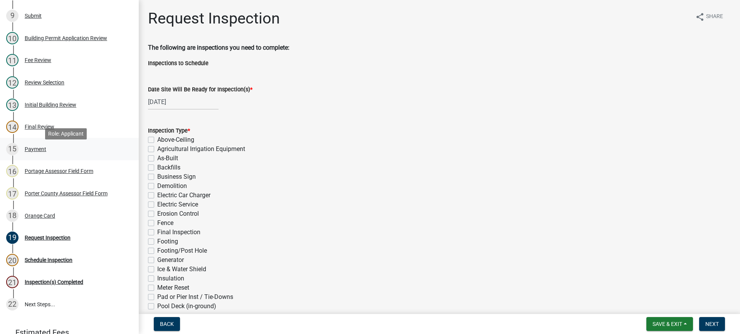
scroll to position [321, 0]
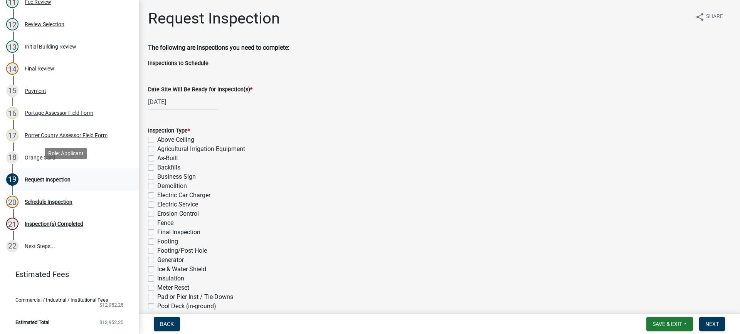
click at [42, 177] on div "Request Inspection" at bounding box center [48, 179] width 46 height 5
click at [178, 102] on div "[DATE]" at bounding box center [183, 102] width 70 height 16
select select "10"
select select "2024"
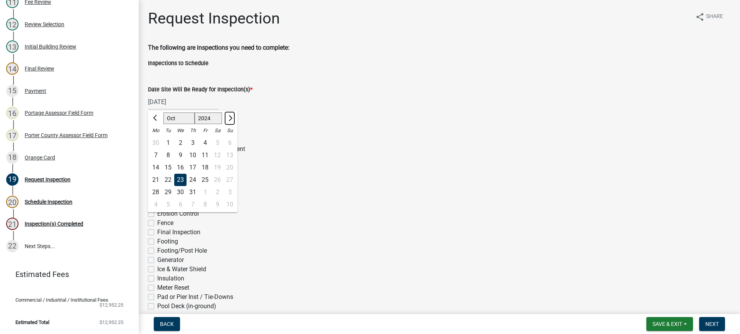
click at [230, 117] on span "Next month" at bounding box center [230, 118] width 6 height 6
click at [230, 118] on span "Next month" at bounding box center [230, 118] width 6 height 6
select select "1"
select select "2025"
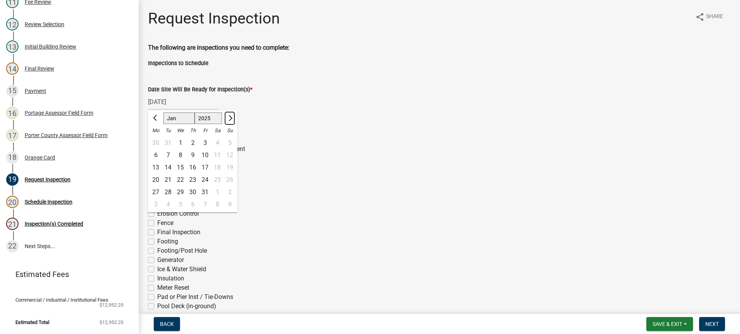
click at [230, 118] on span "Next month" at bounding box center [230, 118] width 6 height 6
click at [230, 117] on span "Next month" at bounding box center [230, 118] width 6 height 6
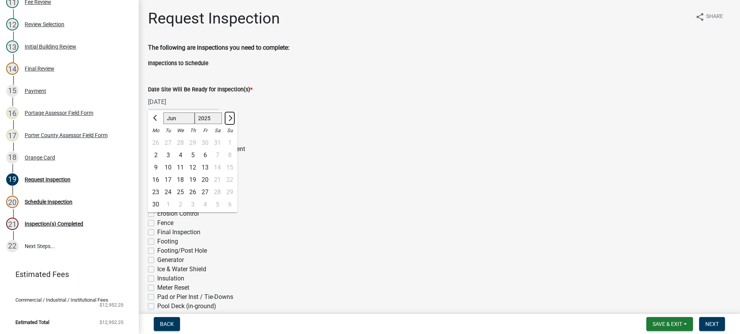
click at [230, 116] on span "Next month" at bounding box center [230, 118] width 6 height 6
click at [231, 116] on button "Next month" at bounding box center [229, 118] width 9 height 12
click at [153, 118] on span "Previous month" at bounding box center [156, 118] width 6 height 6
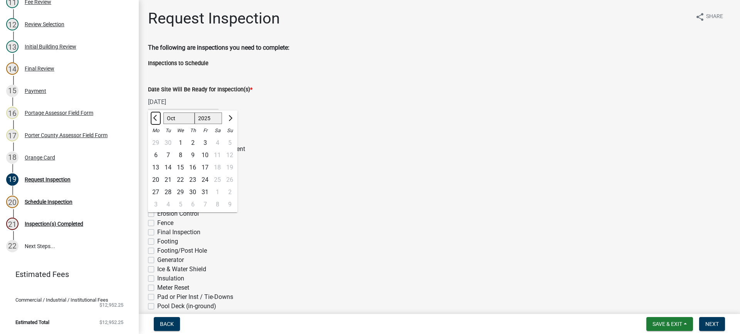
select select "9"
click at [155, 177] on div "22" at bounding box center [155, 180] width 12 height 12
type input "[DATE]"
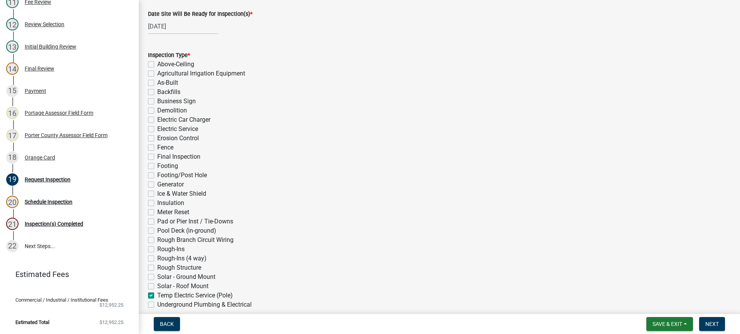
scroll to position [77, 0]
click at [157, 128] on label "Electric Service" at bounding box center [177, 127] width 41 height 9
click at [157, 128] on input "Electric Service" at bounding box center [159, 125] width 5 height 5
checkbox input "true"
checkbox input "false"
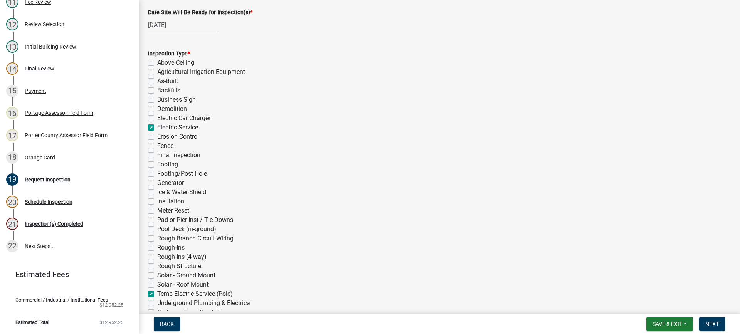
checkbox input "false"
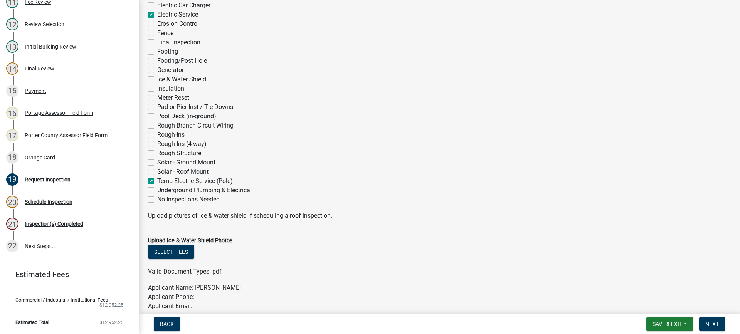
scroll to position [193, 0]
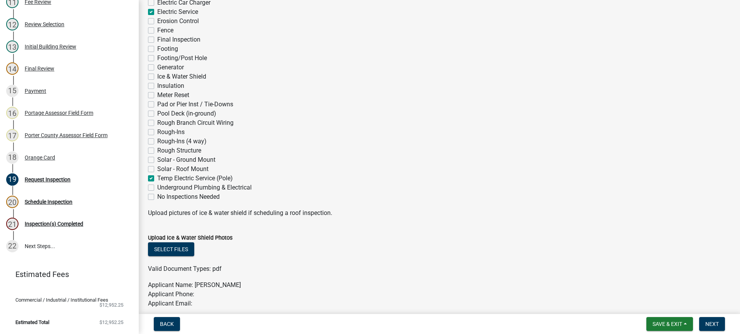
drag, startPoint x: 150, startPoint y: 178, endPoint x: 199, endPoint y: 210, distance: 59.0
click at [157, 178] on label "Temp Electric Service (Pole)" at bounding box center [195, 178] width 76 height 9
click at [157, 178] on input "Temp Electric Service (Pole)" at bounding box center [159, 176] width 5 height 5
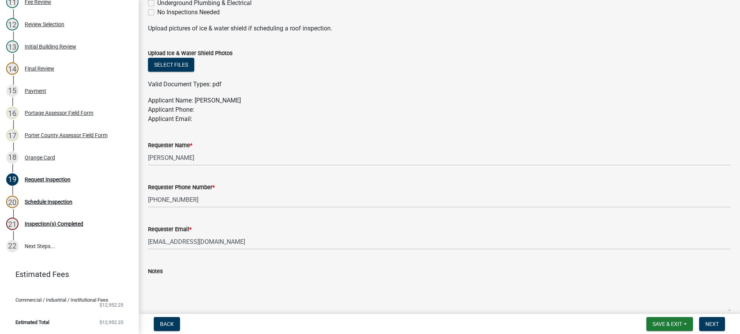
scroll to position [415, 0]
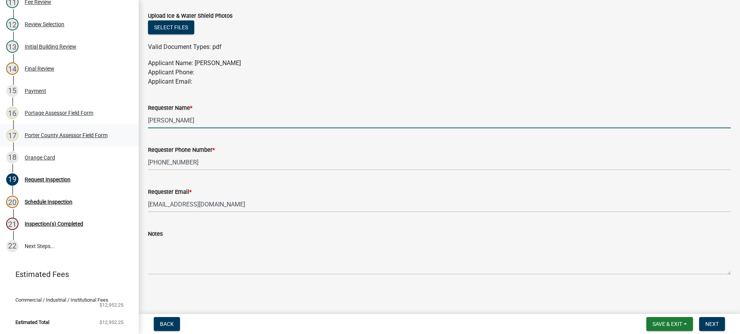
drag, startPoint x: 177, startPoint y: 121, endPoint x: 88, endPoint y: 129, distance: 89.4
click at [122, 120] on div "Building Permit BP-2024-1445 Edit View Summary Notes 1 Building Permit Guide 2 …" at bounding box center [370, 167] width 740 height 334
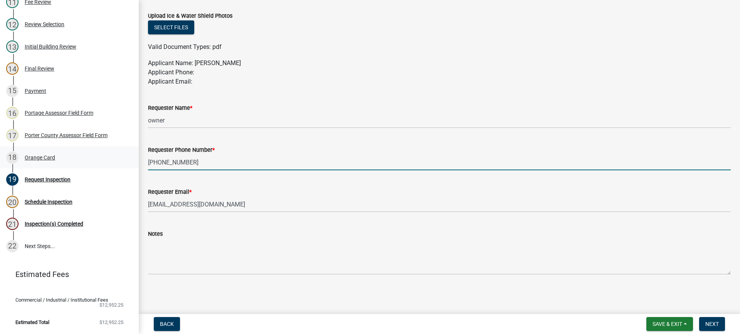
drag, startPoint x: 177, startPoint y: 164, endPoint x: 130, endPoint y: 160, distance: 47.2
click at [130, 161] on div "Building Permit BP-2024-1445 Edit View Summary Notes 1 Building Permit Guide 2 …" at bounding box center [370, 167] width 740 height 334
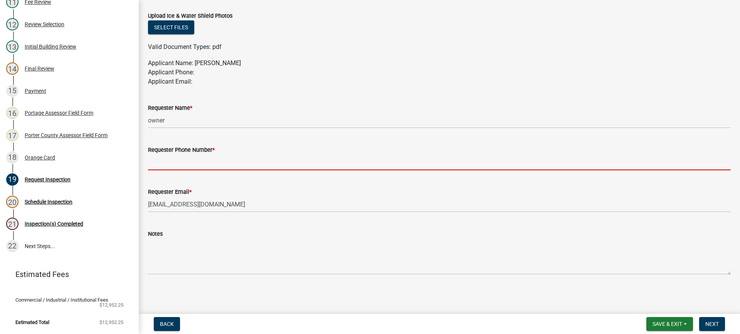
click at [162, 164] on input "Requester Phone Number *" at bounding box center [439, 162] width 582 height 16
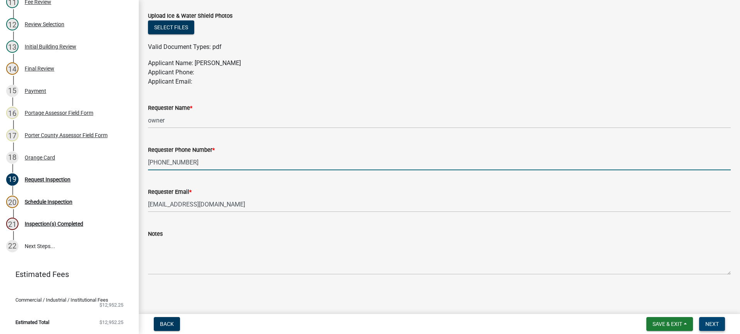
click at [708, 326] on span "Next" at bounding box center [711, 324] width 13 height 6
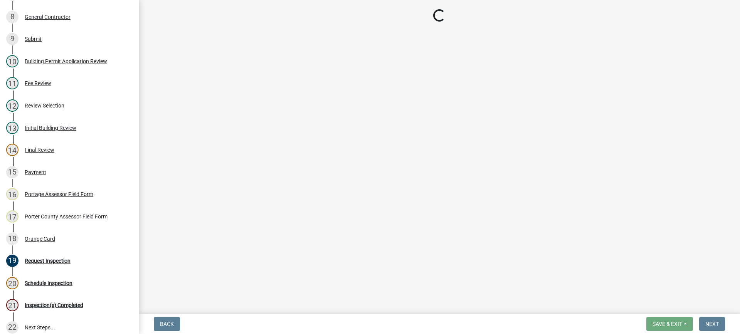
scroll to position [250, 0]
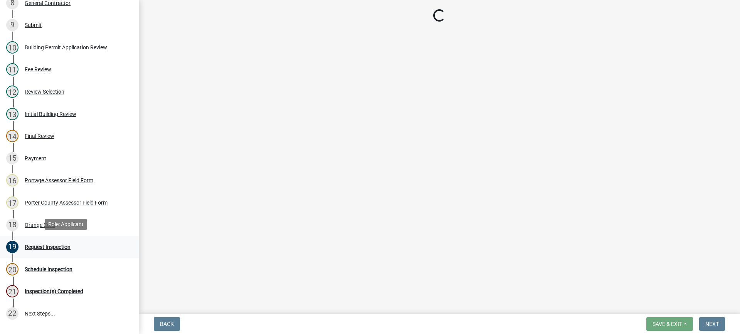
click at [36, 245] on div "Request Inspection" at bounding box center [48, 246] width 46 height 5
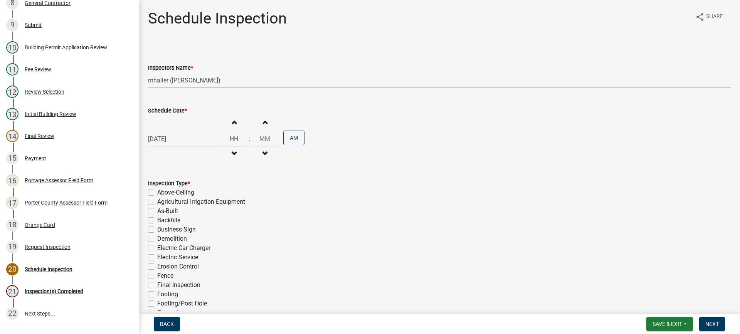
click at [173, 138] on div "[DATE]" at bounding box center [183, 139] width 70 height 16
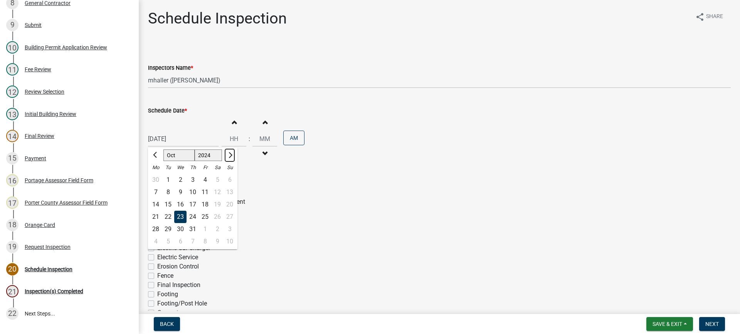
click at [230, 154] on span "Next month" at bounding box center [230, 155] width 6 height 6
click at [154, 154] on button "Previous month" at bounding box center [155, 155] width 9 height 12
click at [168, 229] on div "24" at bounding box center [168, 229] width 12 height 12
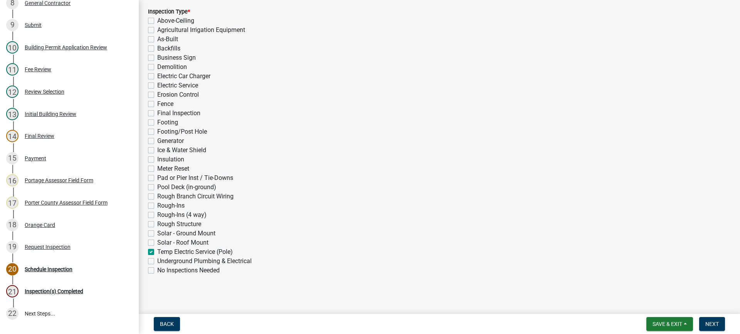
scroll to position [173, 0]
click at [157, 250] on label "Temp Electric Service (Pole)" at bounding box center [195, 250] width 76 height 9
click at [157, 250] on input "Temp Electric Service (Pole)" at bounding box center [159, 248] width 5 height 5
click at [157, 85] on label "Electric Service" at bounding box center [177, 84] width 41 height 9
click at [157, 85] on input "Electric Service" at bounding box center [159, 82] width 5 height 5
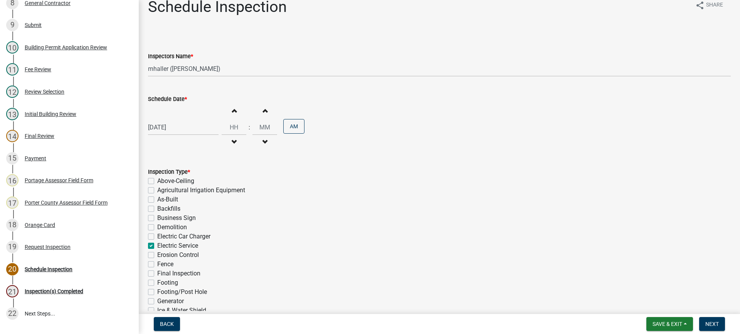
scroll to position [0, 0]
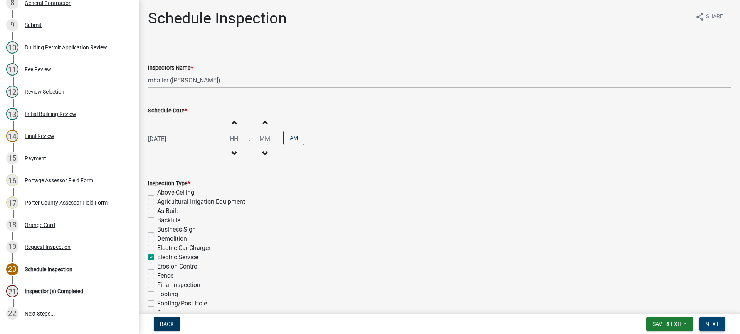
click at [709, 323] on span "Next" at bounding box center [711, 324] width 13 height 6
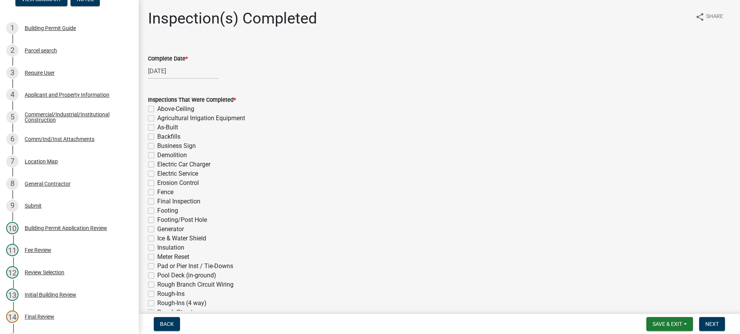
scroll to position [71, 0]
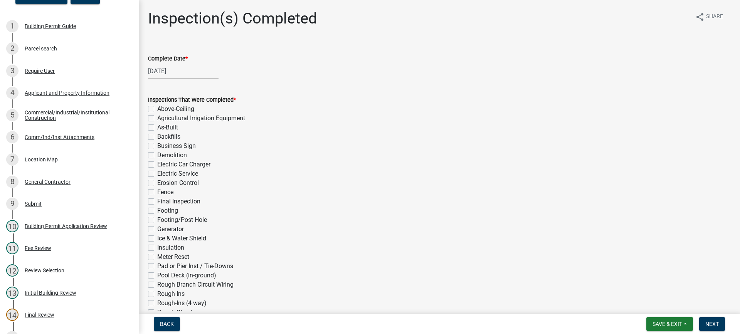
click at [175, 70] on div "[DATE]" at bounding box center [183, 71] width 70 height 16
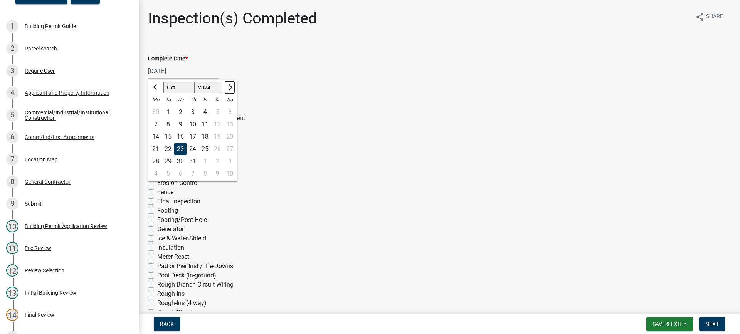
click at [231, 86] on span "Next month" at bounding box center [230, 87] width 6 height 6
click at [232, 86] on button "Next month" at bounding box center [229, 87] width 9 height 12
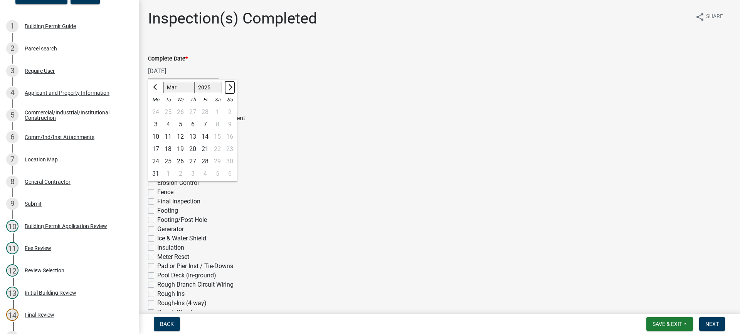
click at [232, 86] on button "Next month" at bounding box center [229, 87] width 9 height 12
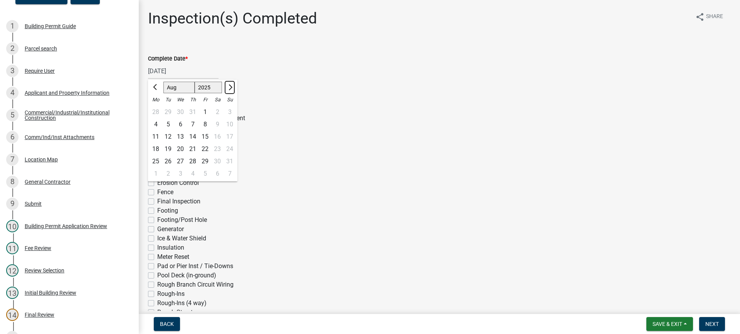
click at [233, 85] on button "Next month" at bounding box center [229, 87] width 9 height 12
click at [154, 86] on span "Previous month" at bounding box center [156, 87] width 6 height 6
click at [168, 149] on div "23" at bounding box center [168, 149] width 12 height 12
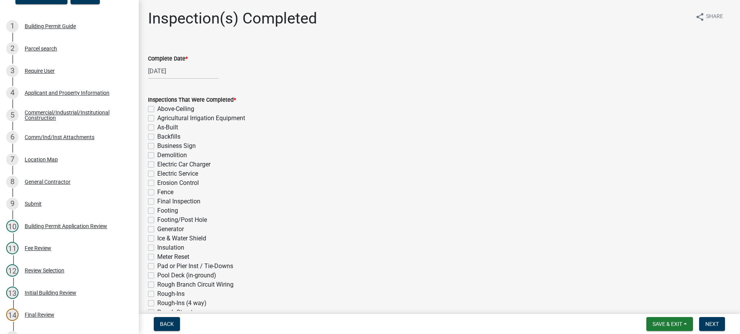
click at [157, 175] on label "Electric Service" at bounding box center [177, 173] width 41 height 9
click at [157, 174] on input "Electric Service" at bounding box center [159, 171] width 5 height 5
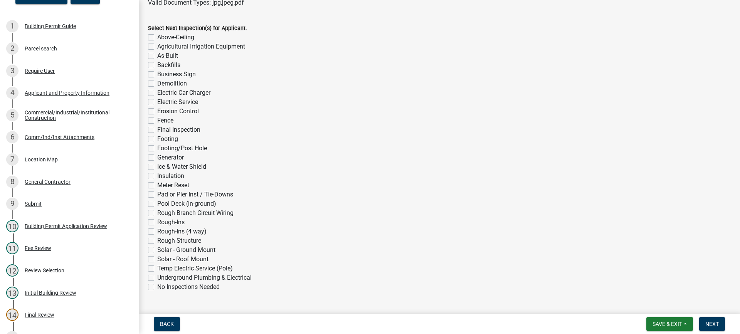
scroll to position [598, 0]
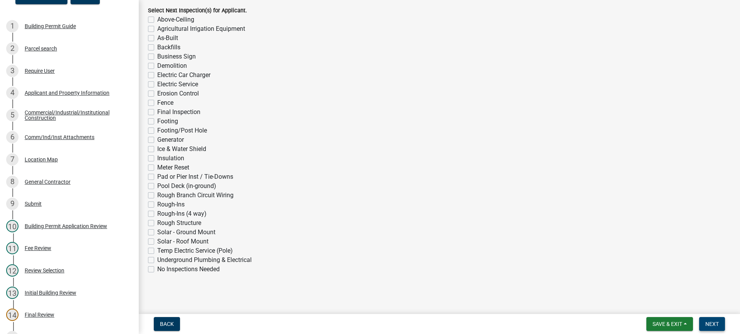
click at [712, 324] on span "Next" at bounding box center [711, 324] width 13 height 6
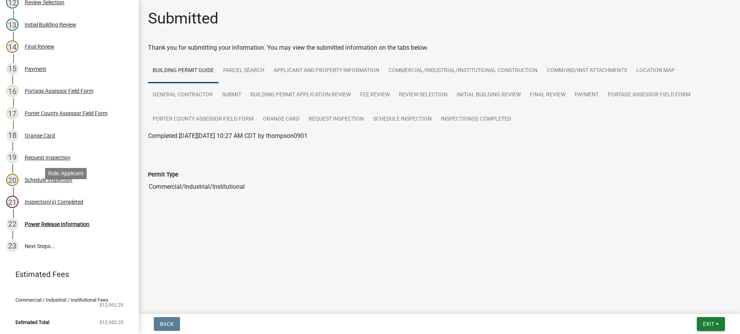
scroll to position [341, 0]
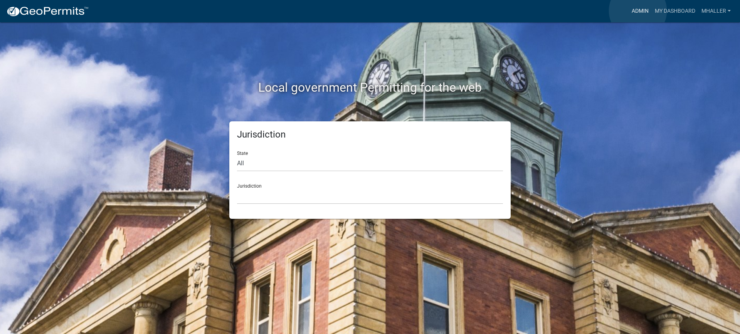
click at [637, 10] on link "Admin" at bounding box center [639, 11] width 23 height 15
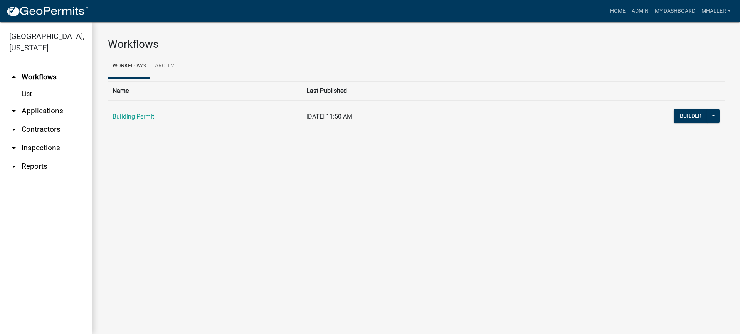
click at [41, 102] on link "arrow_drop_down Applications" at bounding box center [46, 111] width 92 height 18
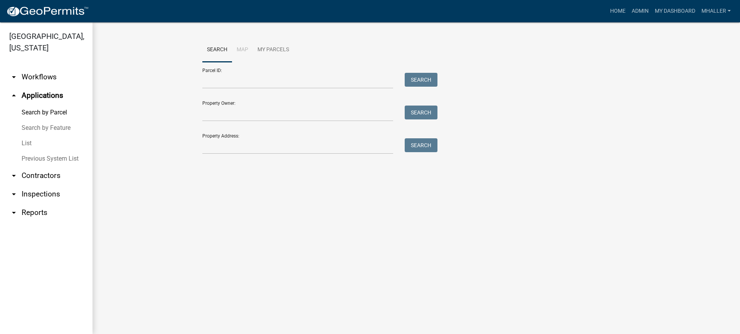
click at [26, 136] on link "List" at bounding box center [46, 143] width 92 height 15
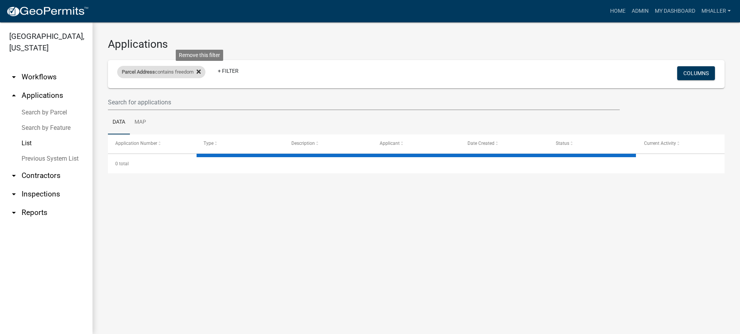
click at [201, 72] on icon at bounding box center [198, 71] width 4 height 4
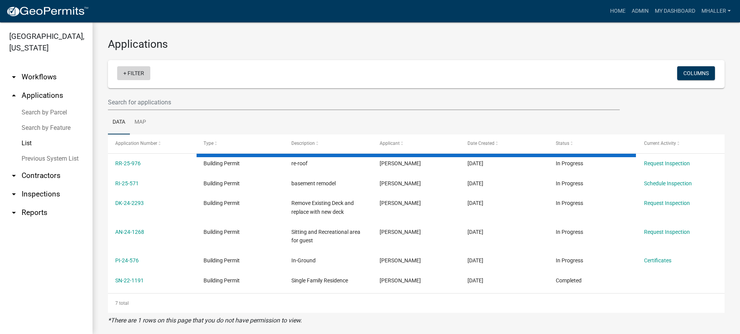
click at [130, 76] on link "+ Filter" at bounding box center [133, 73] width 33 height 14
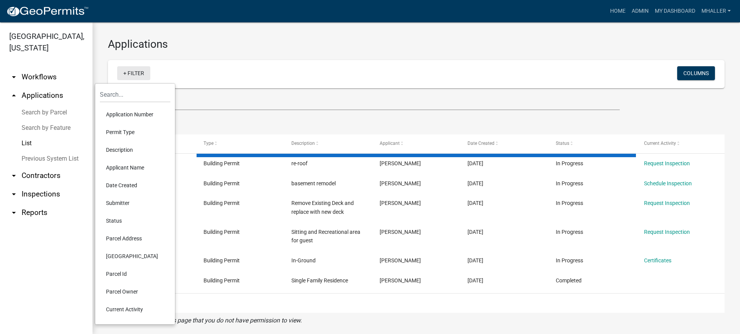
select select "1: 25"
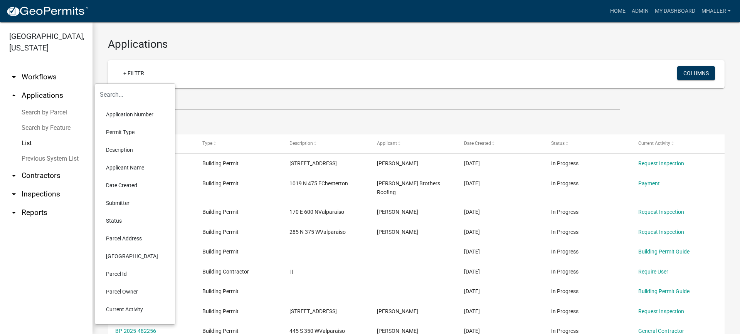
click at [123, 113] on li "Application Number" at bounding box center [135, 115] width 70 height 18
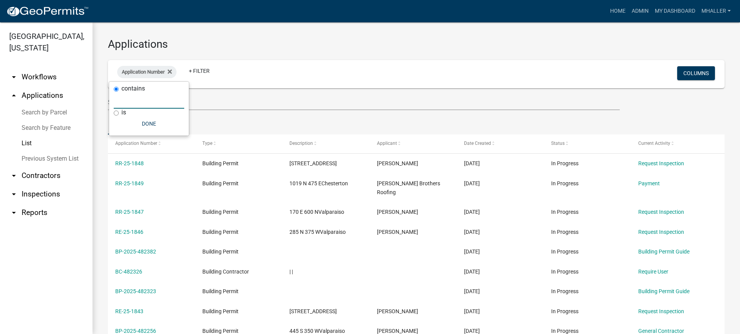
click at [124, 102] on input "text" at bounding box center [149, 101] width 70 height 16
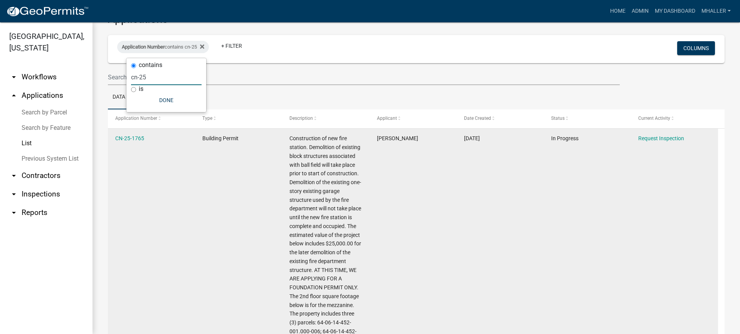
scroll to position [23, 0]
type input "cn-25"
click at [129, 140] on link "CN-25-1765" at bounding box center [129, 140] width 29 height 6
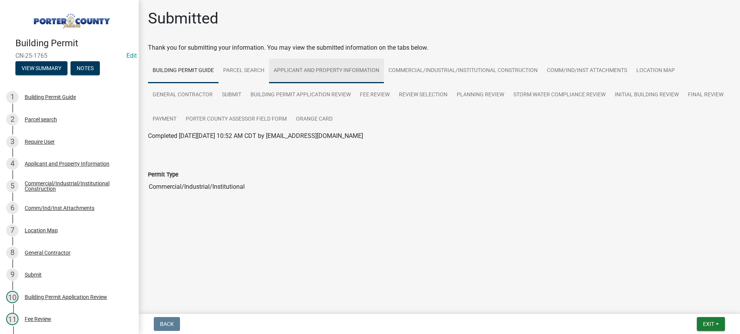
click at [323, 68] on link "Applicant and Property Information" at bounding box center [326, 71] width 115 height 25
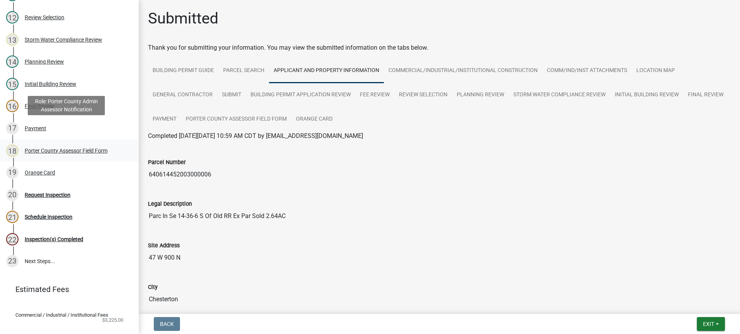
scroll to position [343, 0]
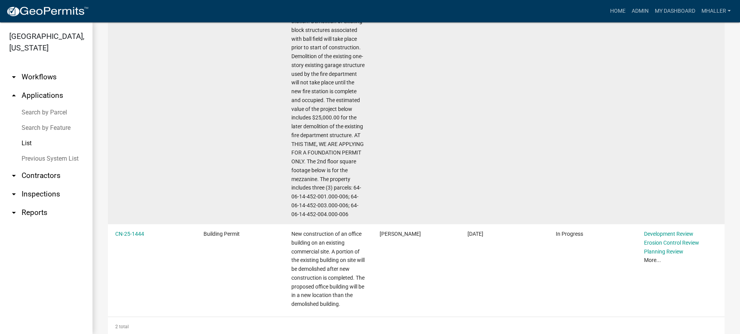
scroll to position [169, 0]
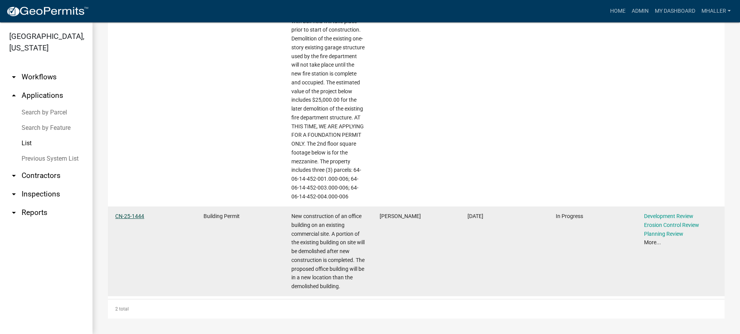
click at [133, 217] on link "CN-25-1444" at bounding box center [129, 216] width 29 height 6
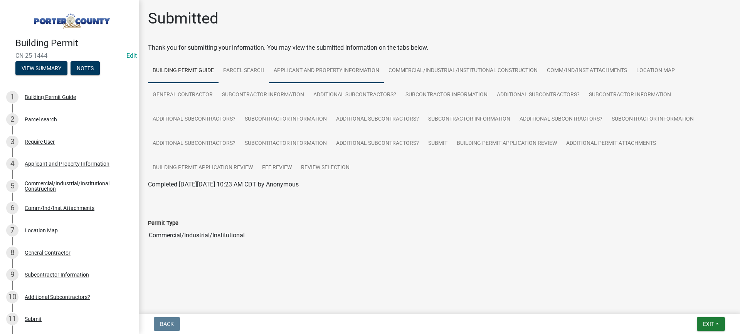
click at [312, 71] on link "Applicant and Property Information" at bounding box center [326, 71] width 115 height 25
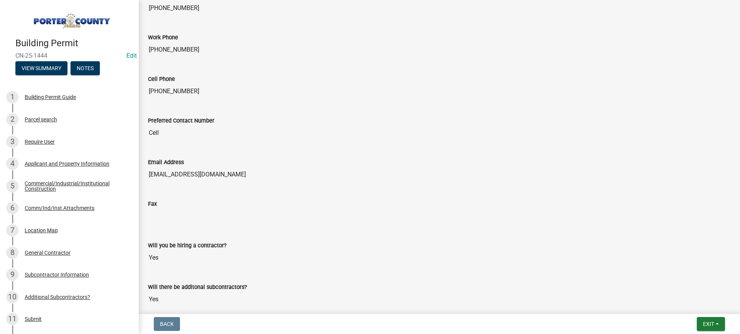
scroll to position [1116, 0]
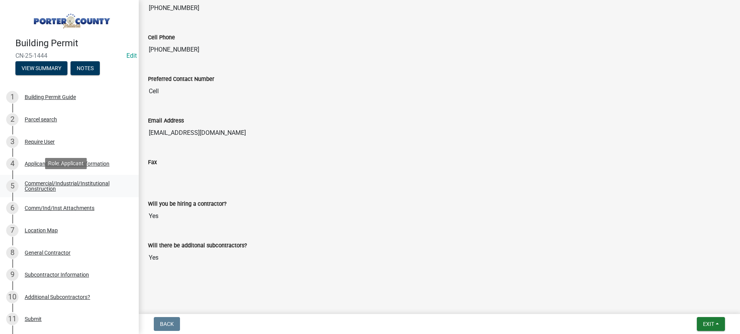
click at [42, 186] on div "Commercial/Industrial/Institutional Construction" at bounding box center [76, 186] width 102 height 11
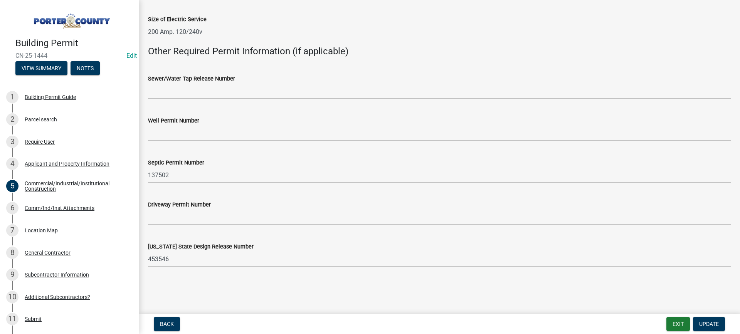
scroll to position [1449, 0]
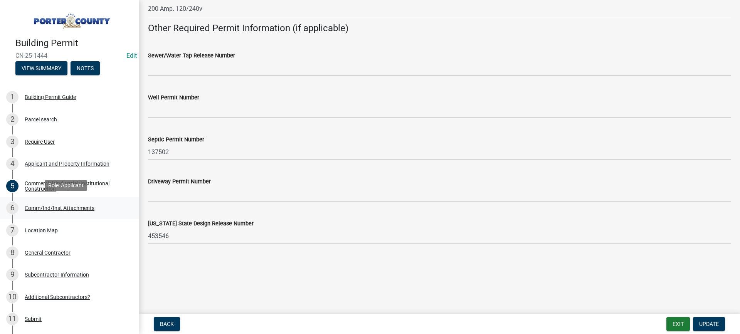
click at [50, 207] on div "Comm/Ind/Inst Attachments" at bounding box center [60, 207] width 70 height 5
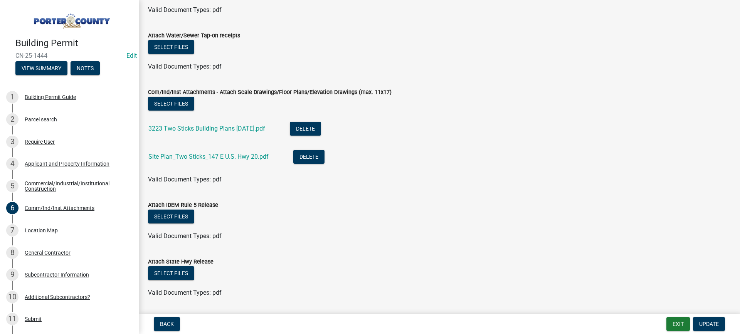
scroll to position [193, 0]
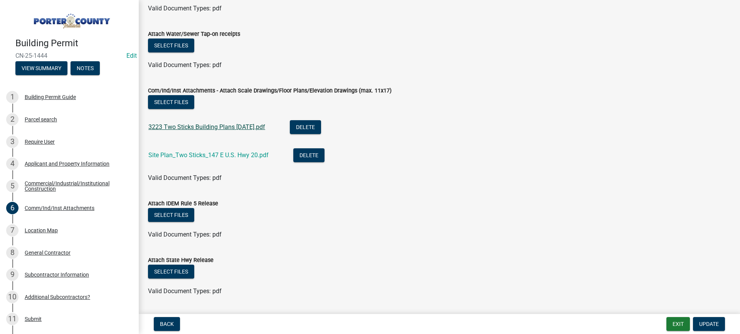
click at [206, 126] on link "3223 Two Sticks Building Plans 6-2-2025.pdf" at bounding box center [206, 126] width 117 height 7
